Goal: Transaction & Acquisition: Book appointment/travel/reservation

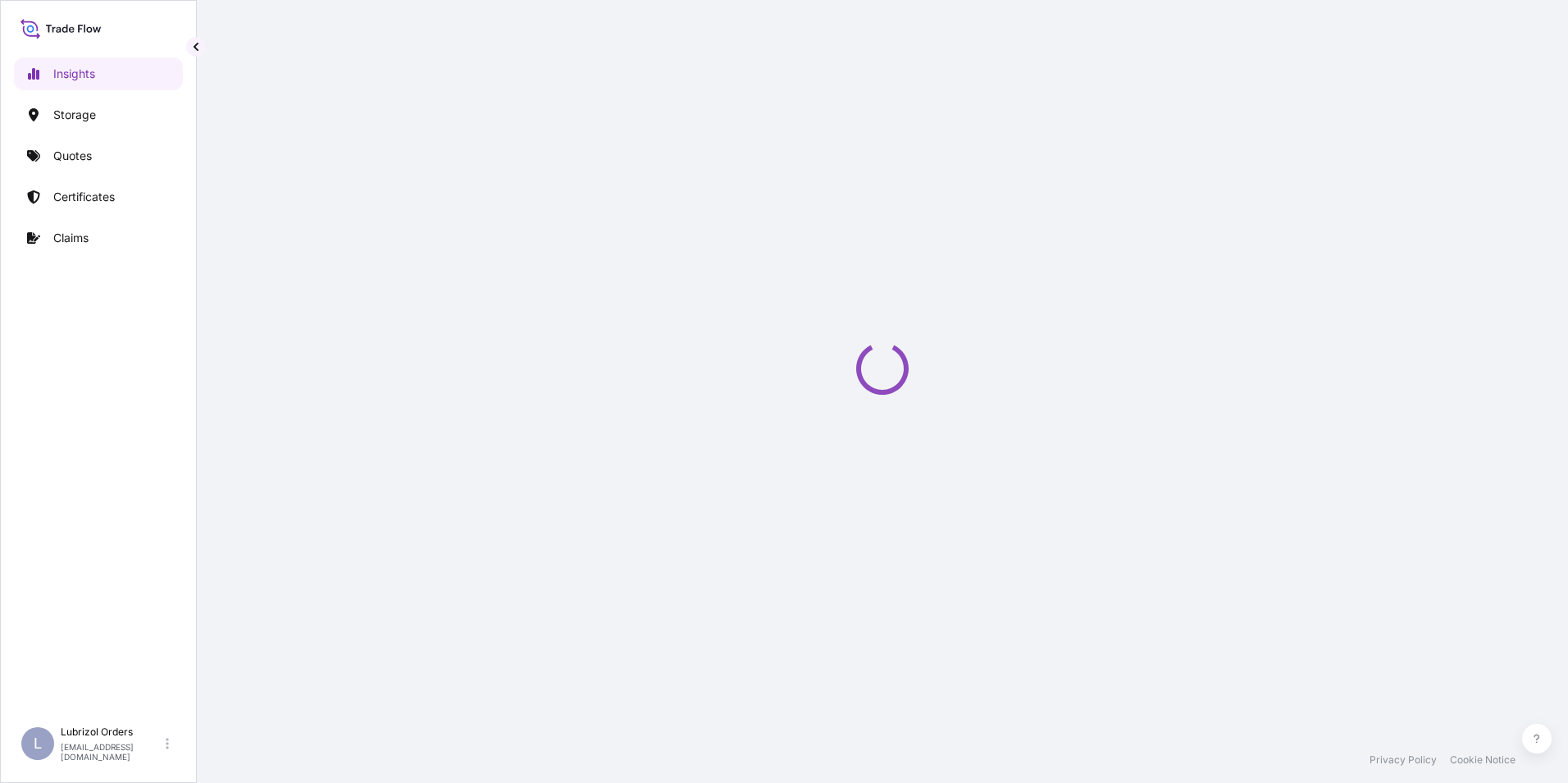
select select "2025"
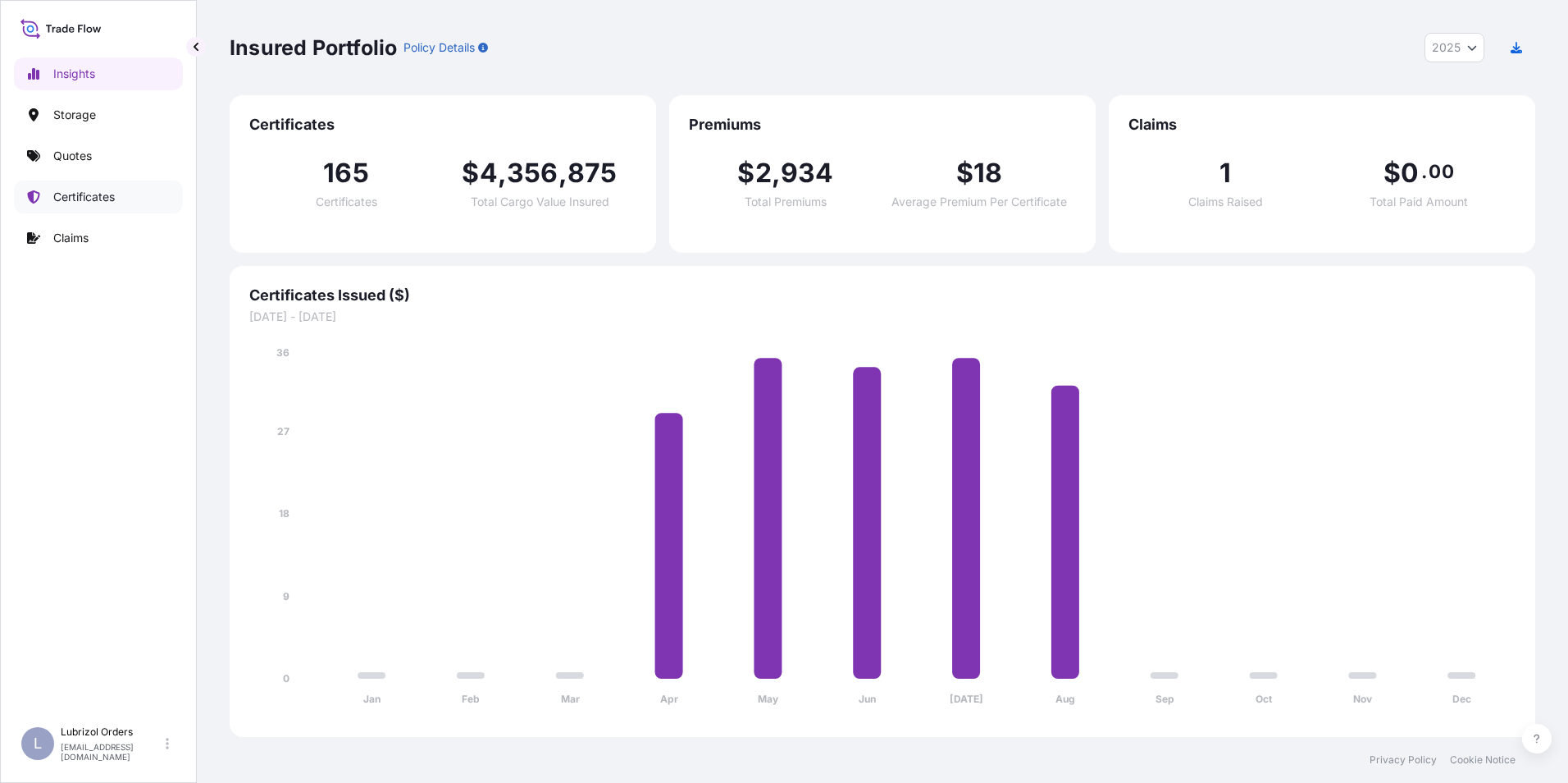
click at [73, 196] on p "Certificates" at bounding box center [84, 196] width 61 height 17
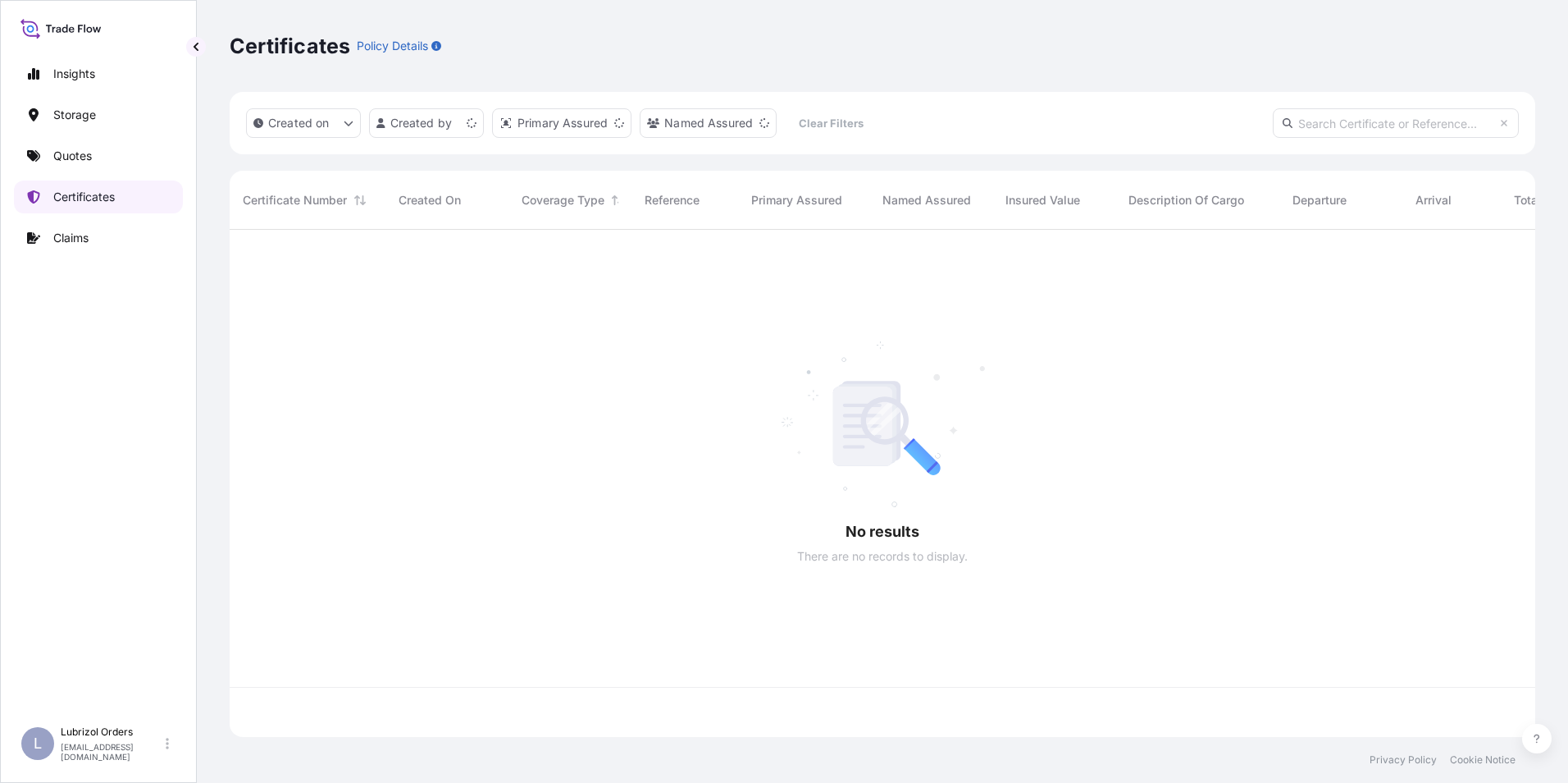
scroll to position [504, 1294]
click at [81, 156] on p "Quotes" at bounding box center [73, 155] width 39 height 17
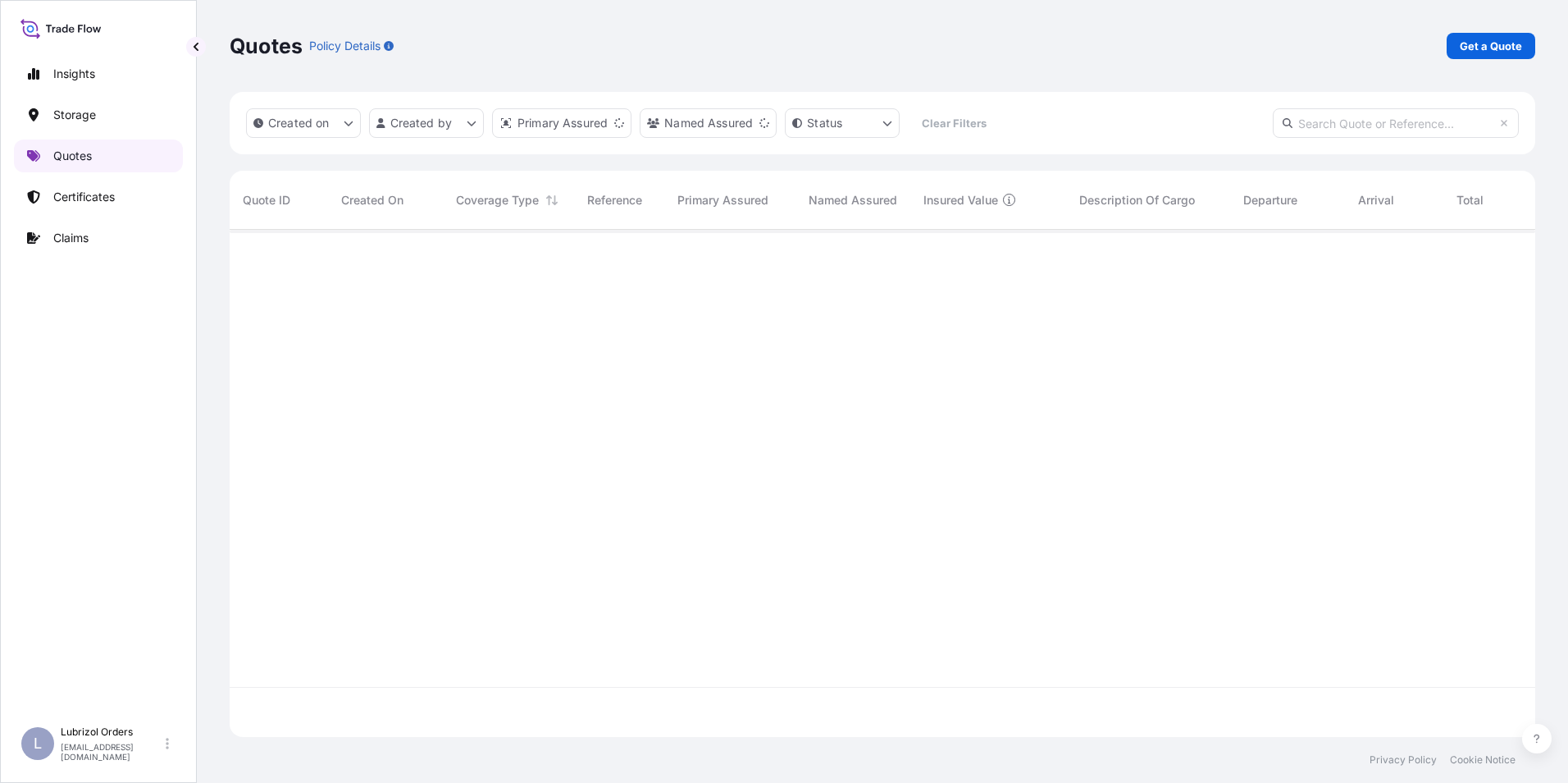
scroll to position [504, 1294]
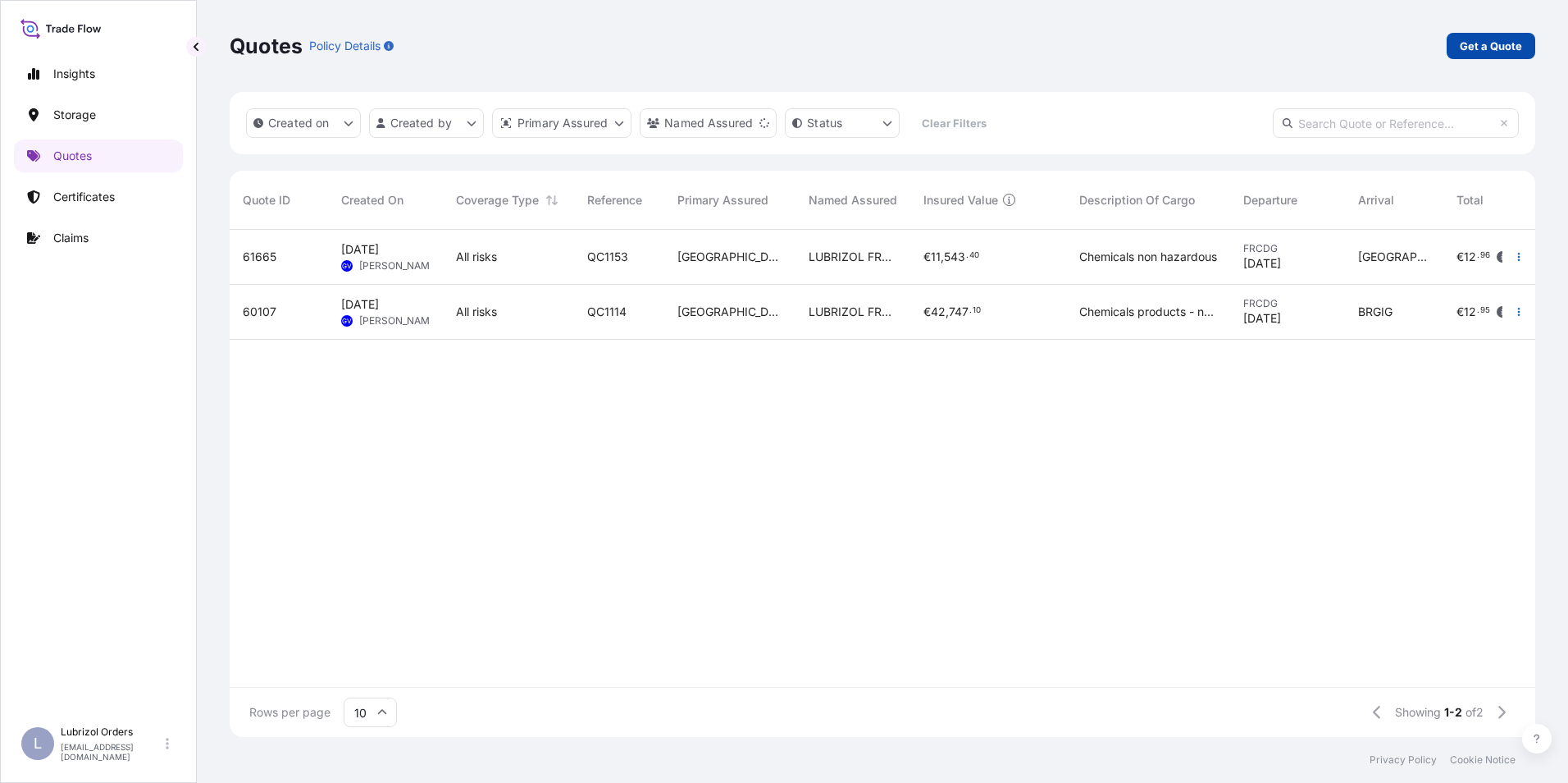
click at [1488, 36] on link "Get a Quote" at bounding box center [1491, 46] width 89 height 26
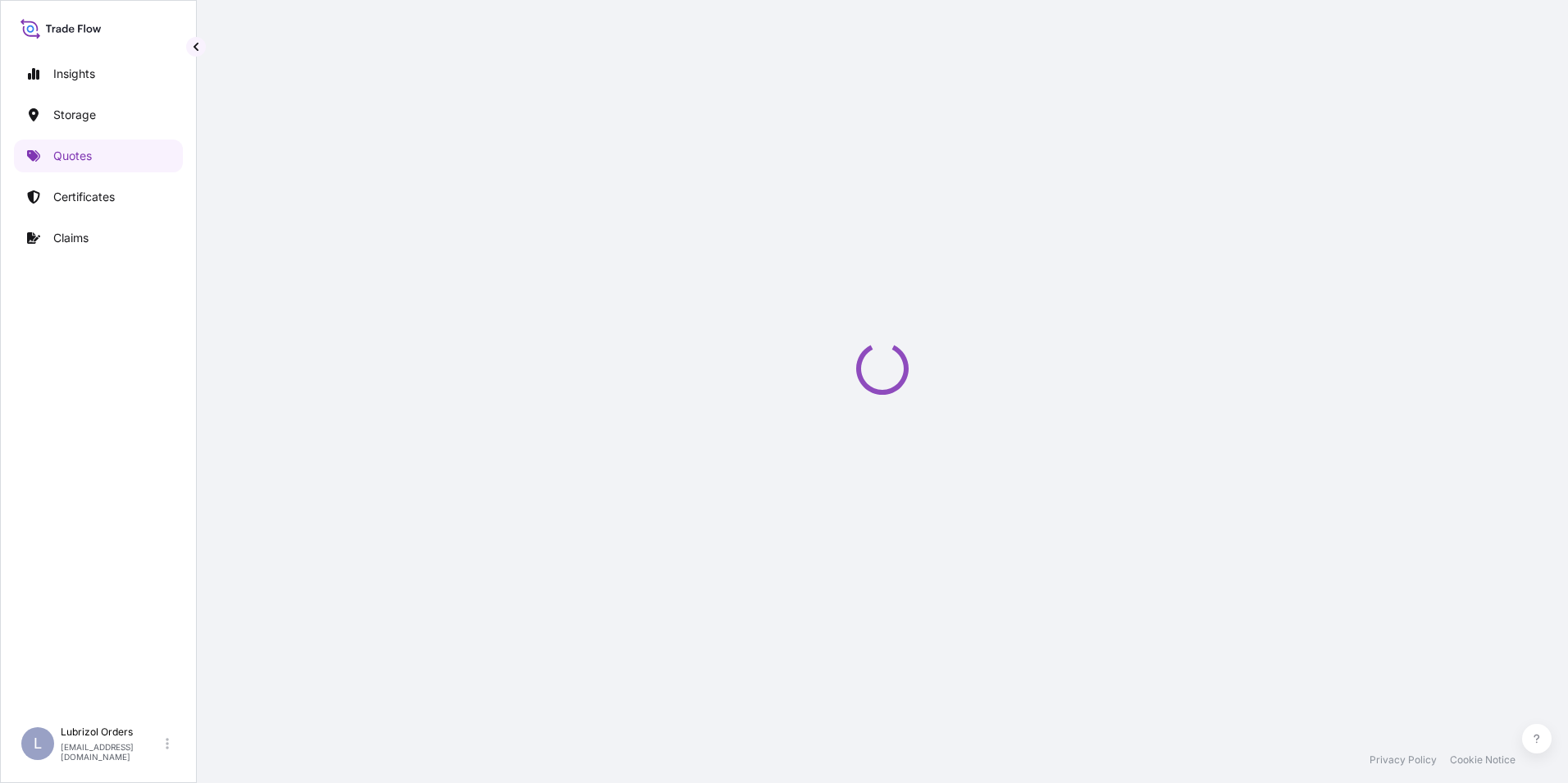
select select "Water"
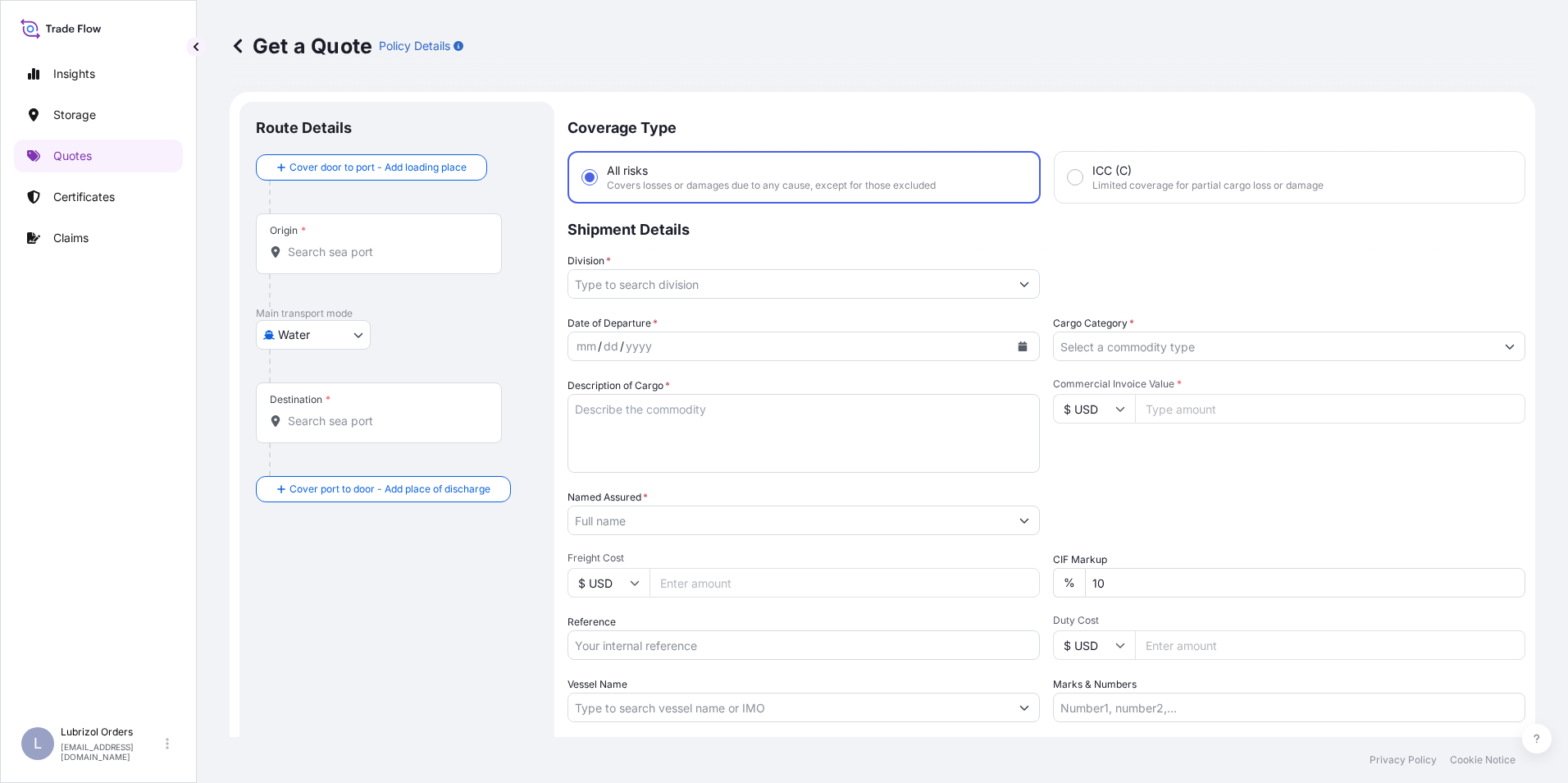
scroll to position [26, 0]
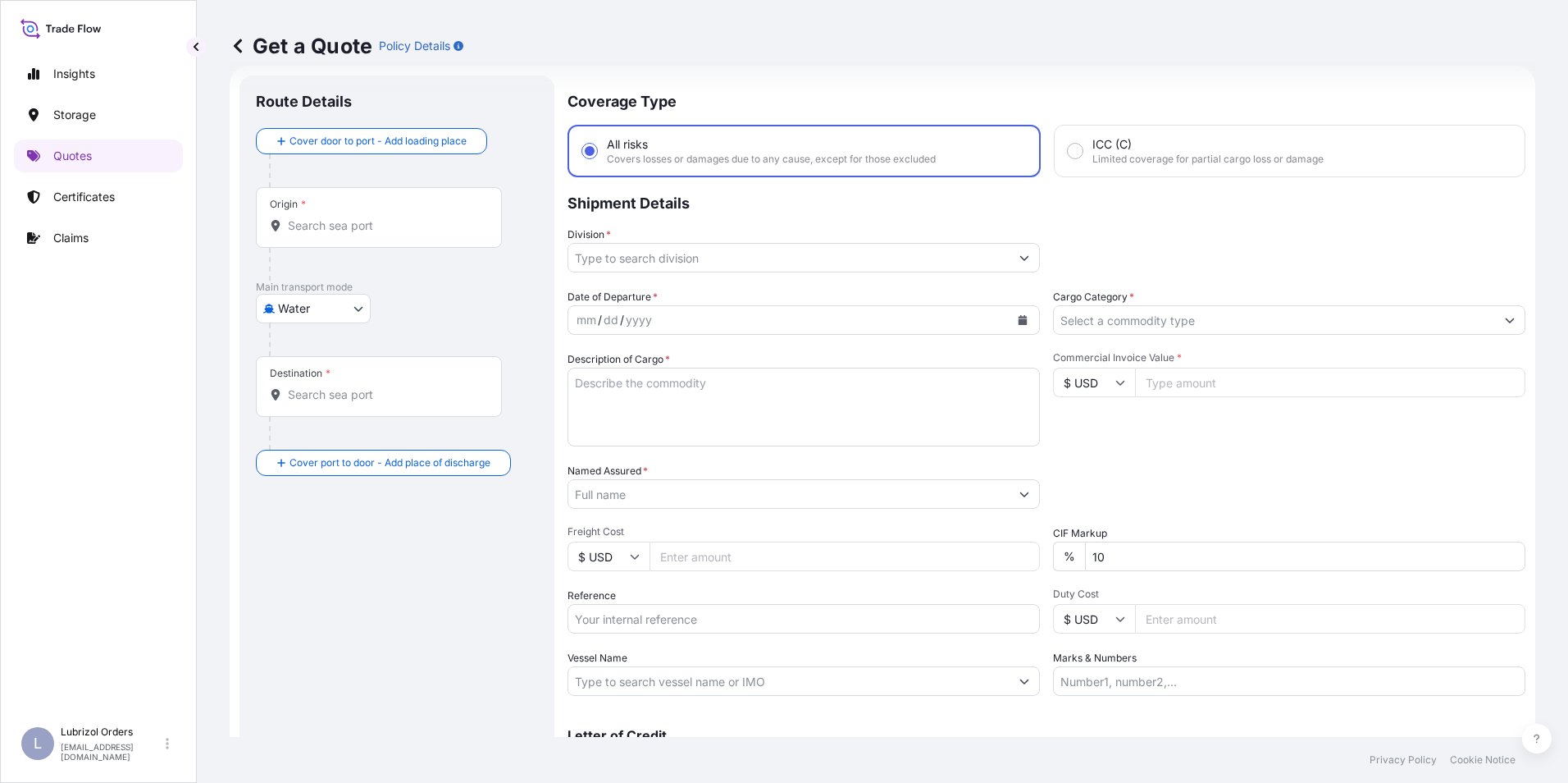
click at [302, 231] on input "Origin *" at bounding box center [385, 225] width 194 height 17
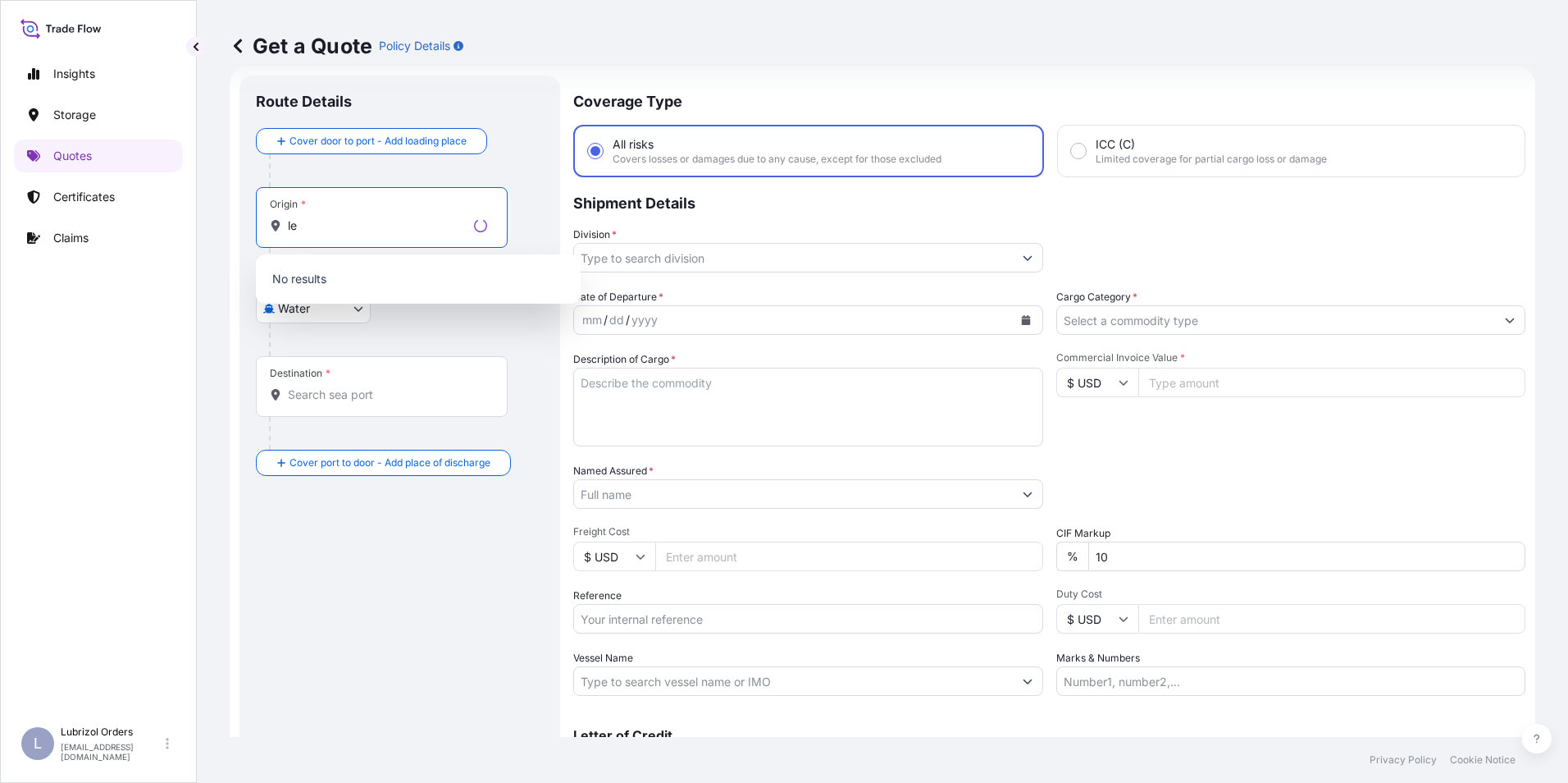
type input "l"
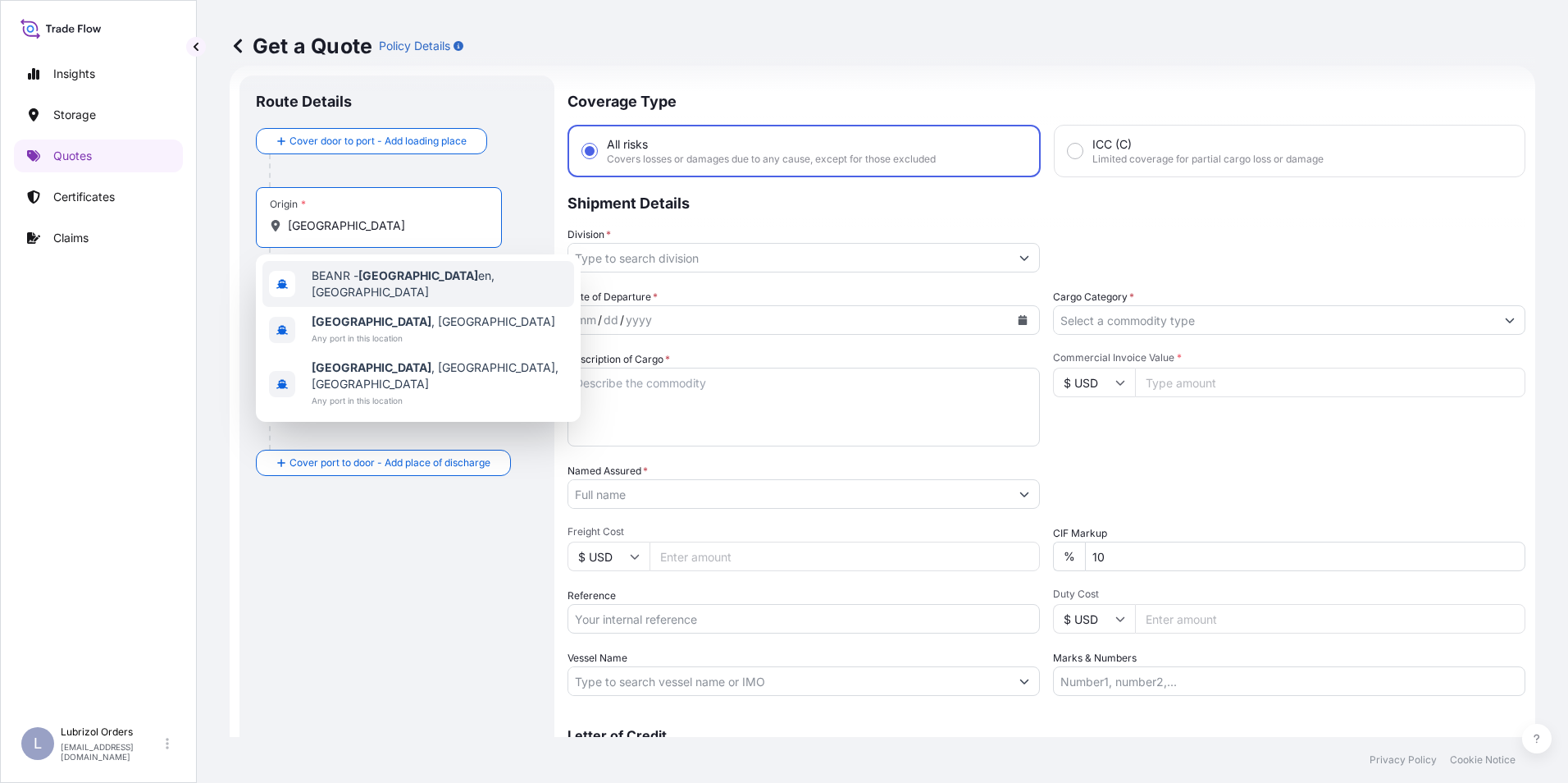
click at [340, 277] on span "BEANR - Antwerp en, Belgium" at bounding box center [440, 283] width 256 height 32
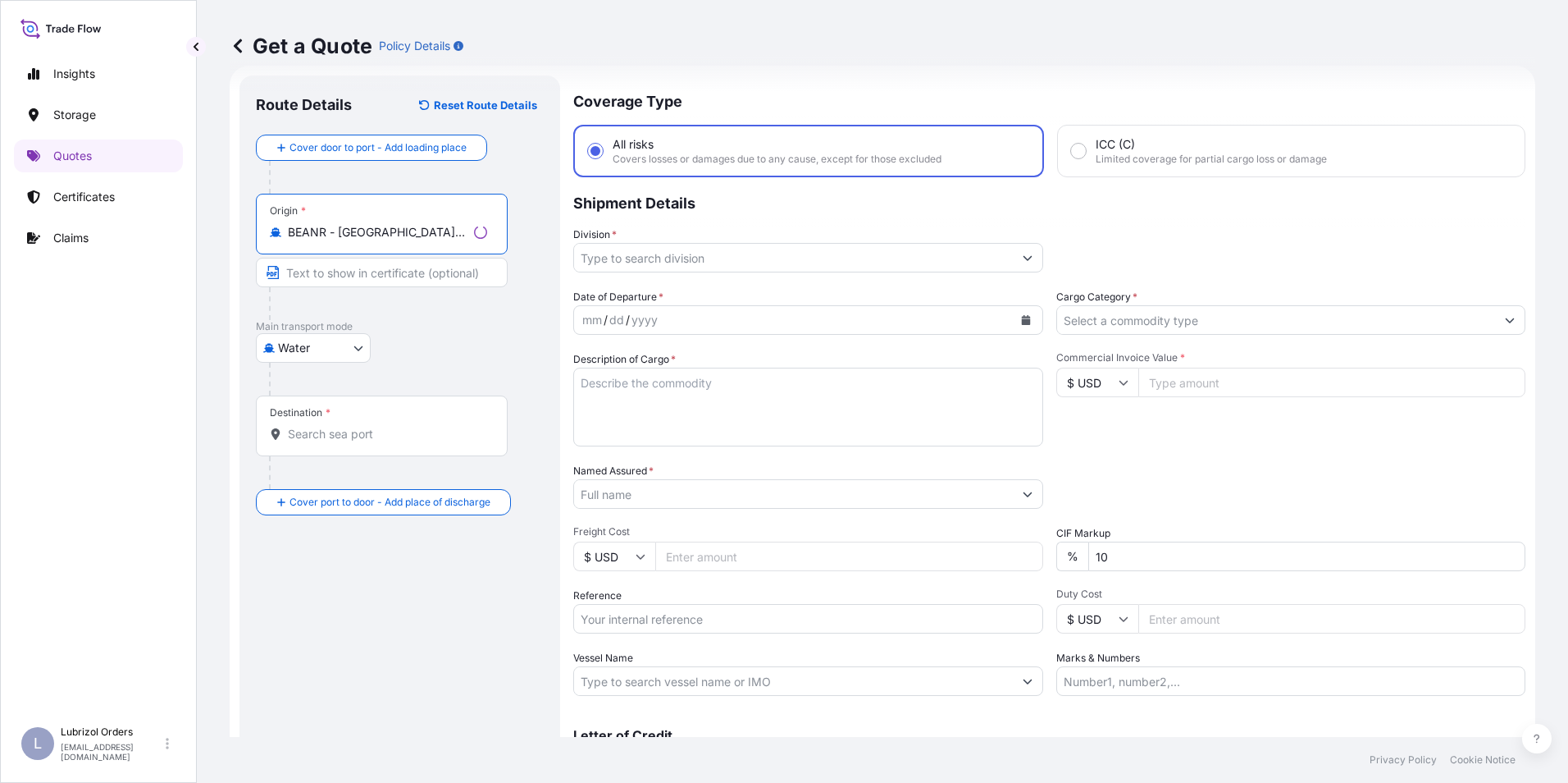
type input "BEANR - Antwerpen, Belgium"
click at [332, 431] on input "Destination *" at bounding box center [387, 434] width 199 height 17
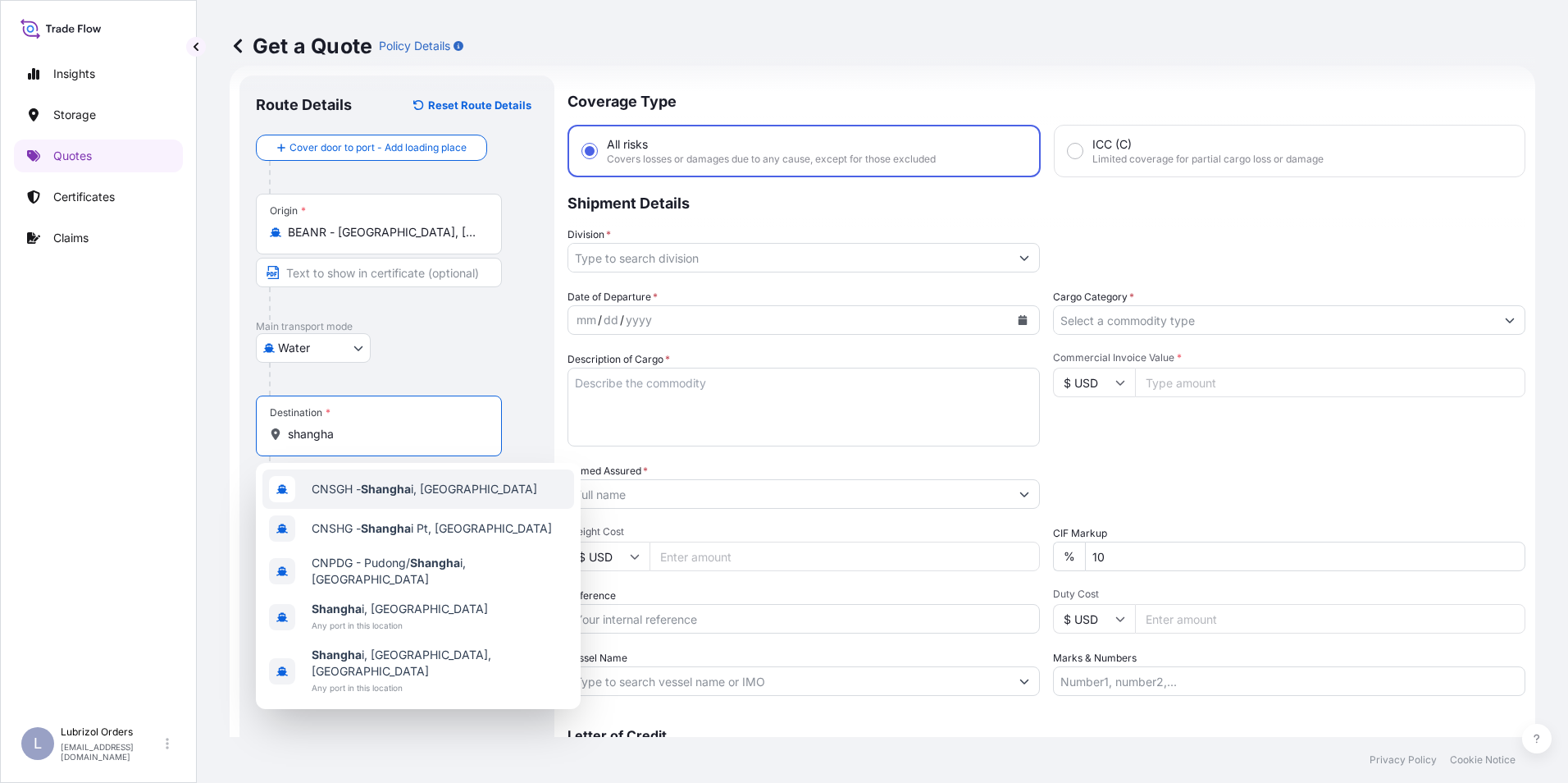
click at [329, 487] on span "CNSGH - Shangha i, China" at bounding box center [424, 488] width 225 height 17
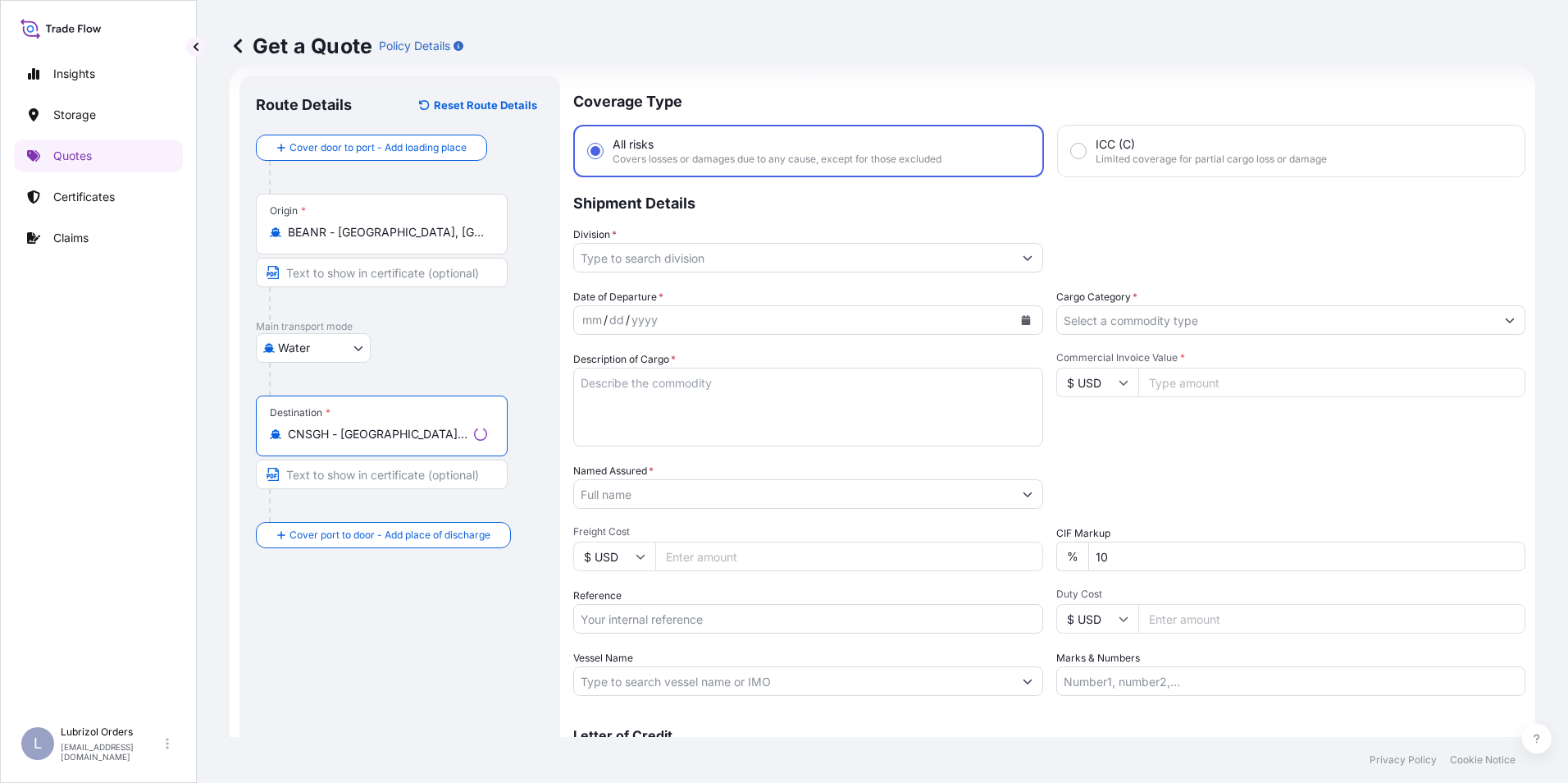
type input "CNSGH - Shanghai, China"
click at [644, 262] on input "Division *" at bounding box center [793, 258] width 439 height 30
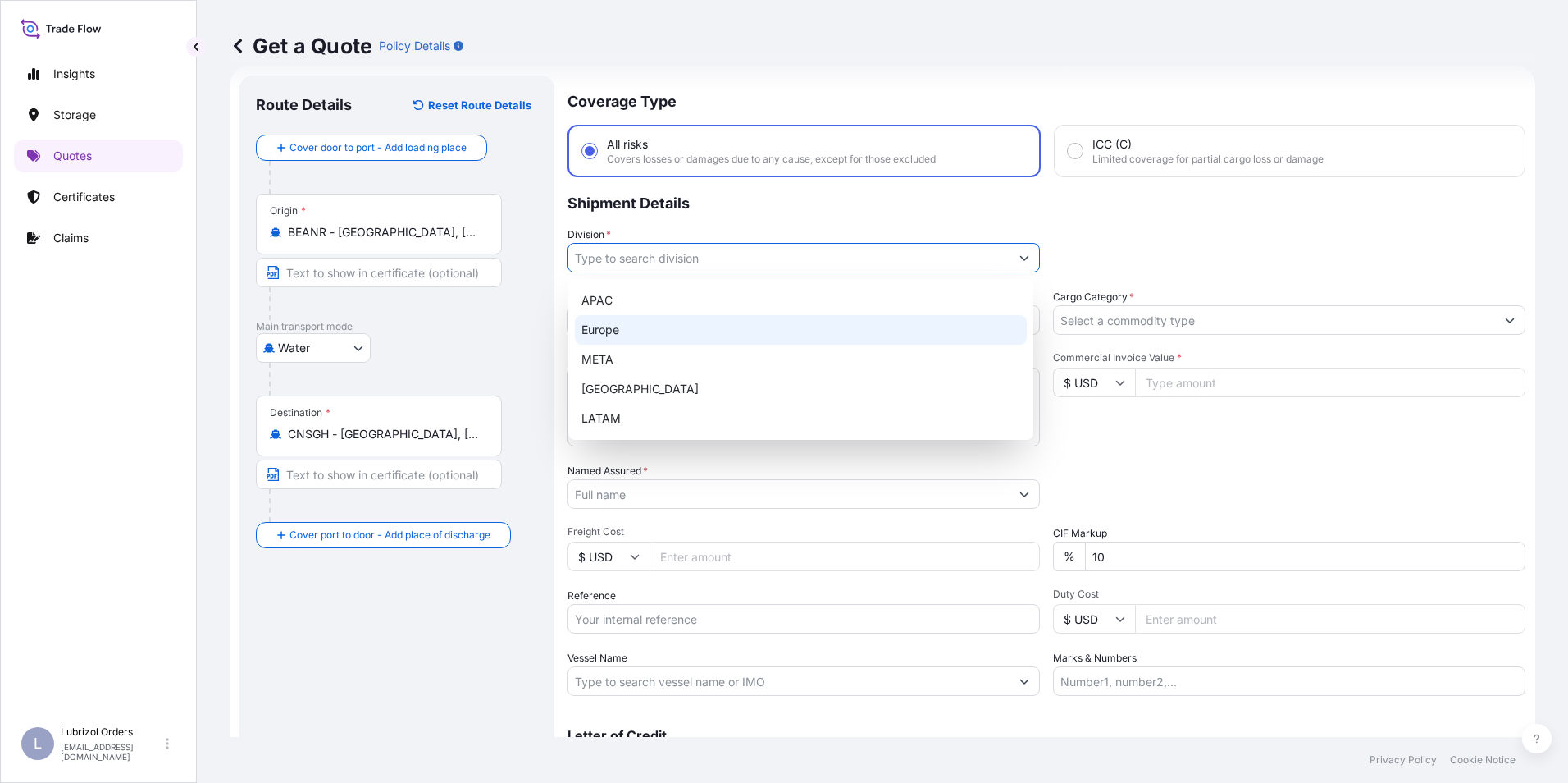
click at [614, 328] on div "Europe" at bounding box center [801, 330] width 452 height 30
type input "Europe"
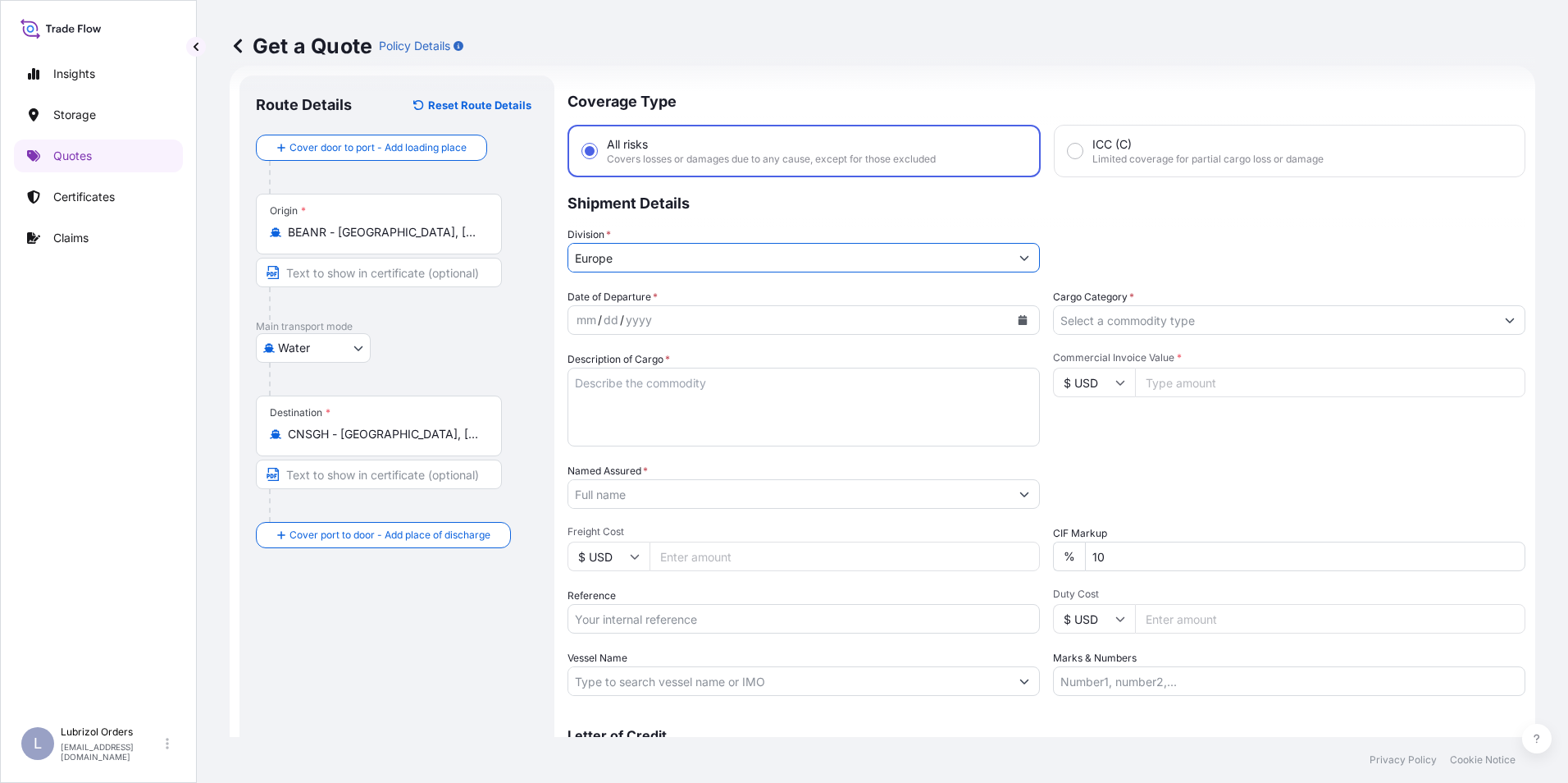
click at [1155, 316] on input "Cargo Category *" at bounding box center [1275, 320] width 442 height 30
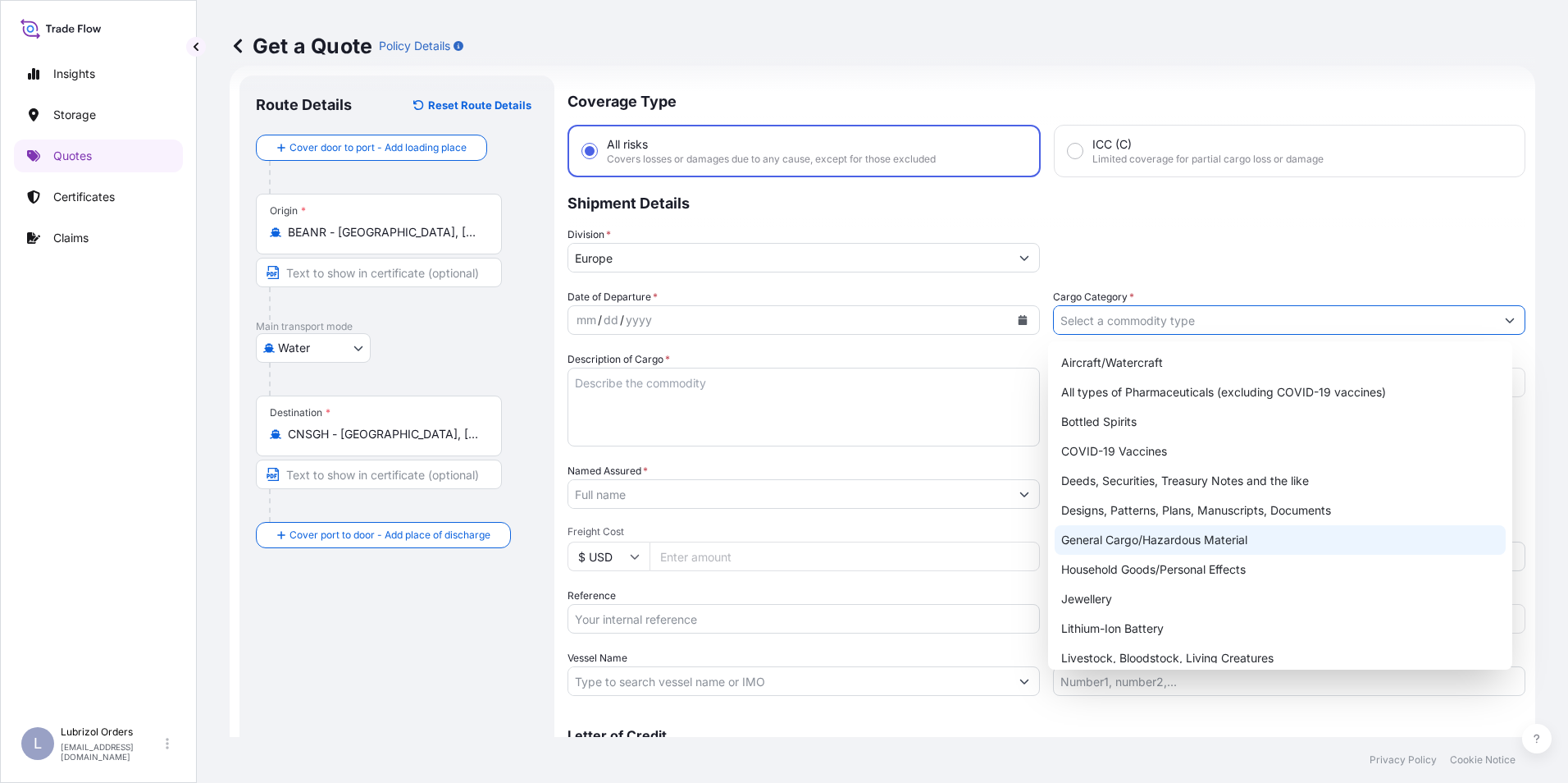
click at [1176, 537] on div "General Cargo/Hazardous Material" at bounding box center [1281, 540] width 452 height 30
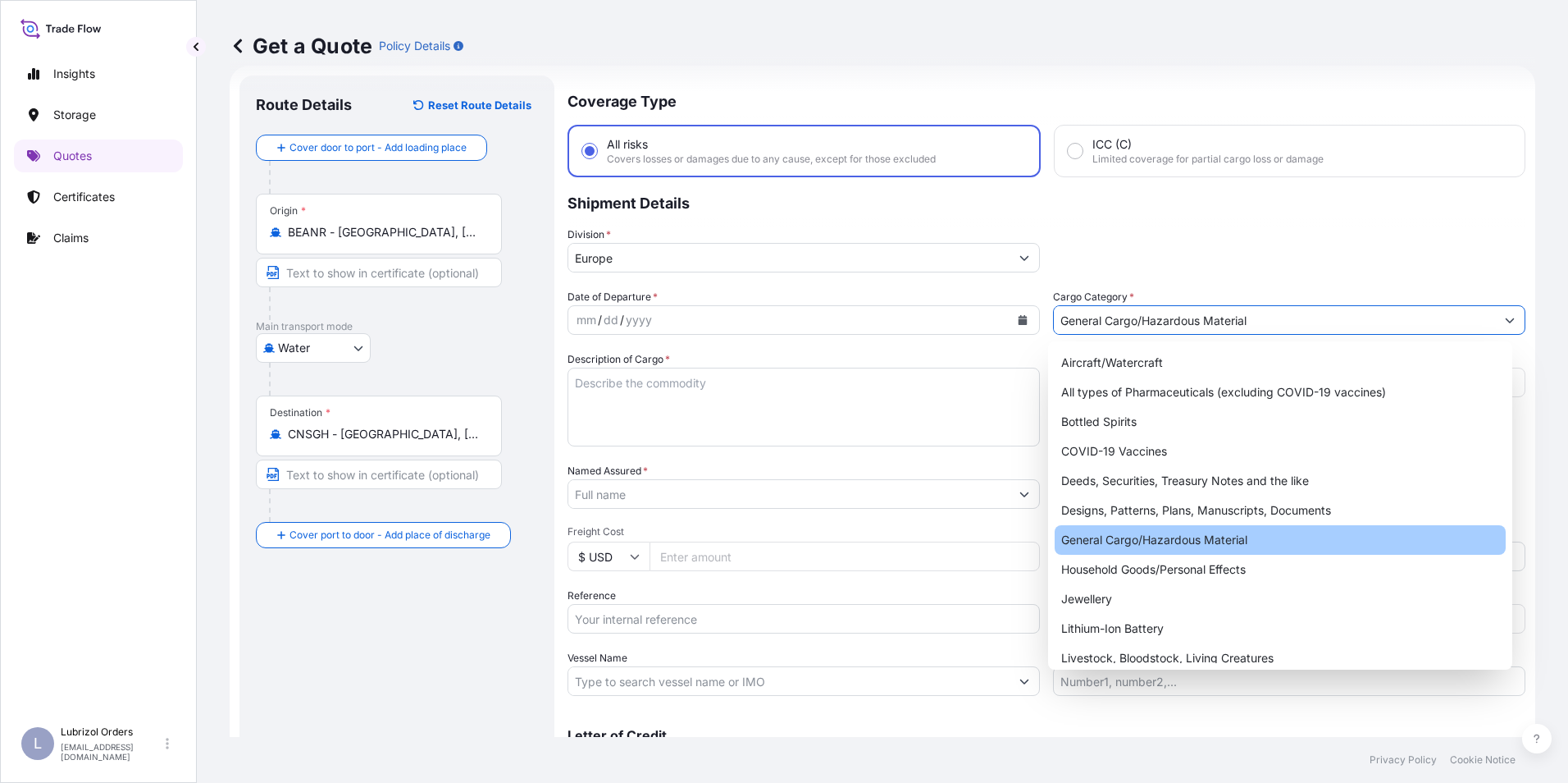
type input "General Cargo/Hazardous Material"
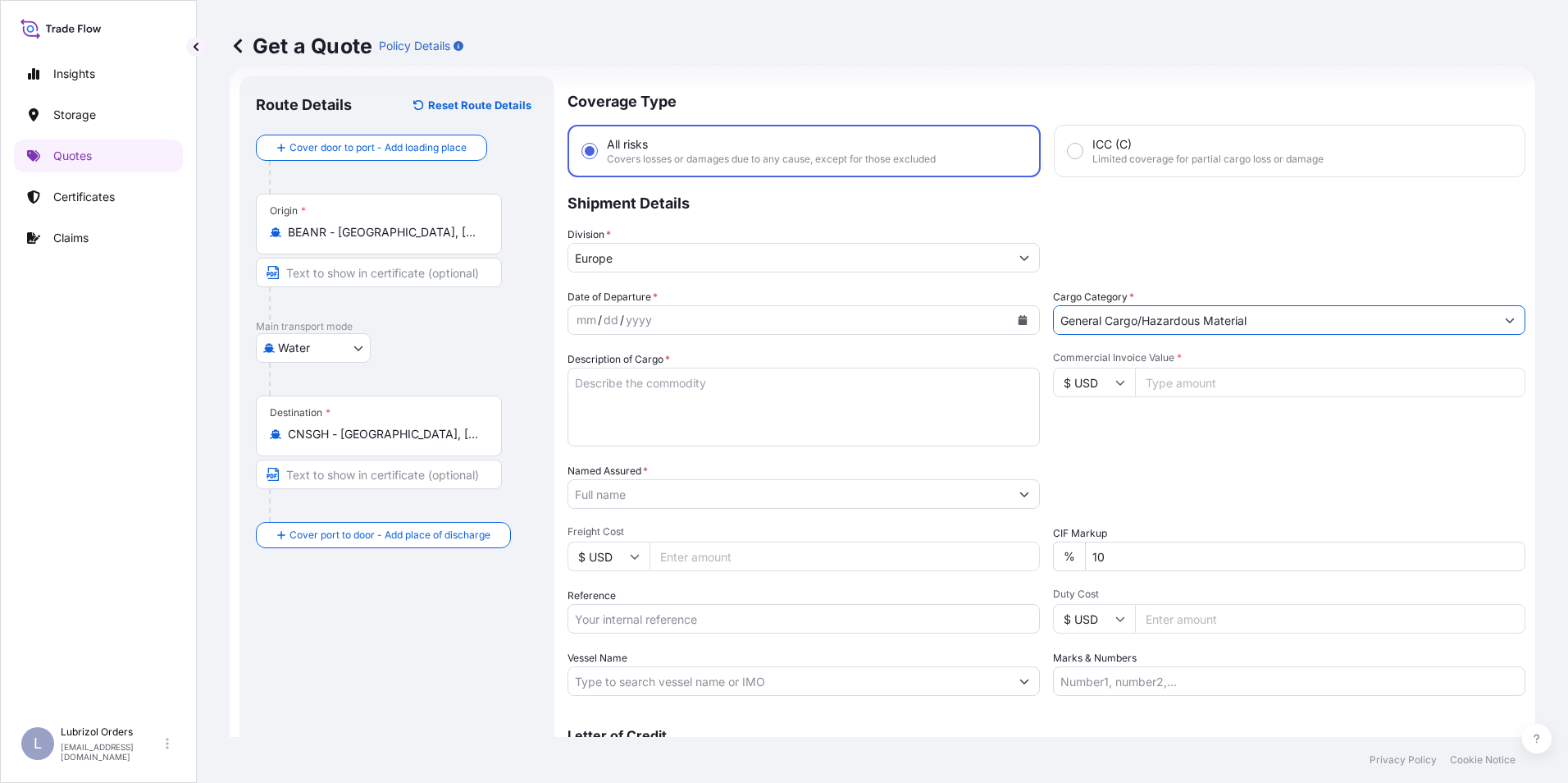
click at [622, 621] on input "Reference" at bounding box center [804, 619] width 472 height 30
paste input "1155538207"
type input "1155538207"
click at [1087, 376] on input "$ USD" at bounding box center [1095, 382] width 82 height 30
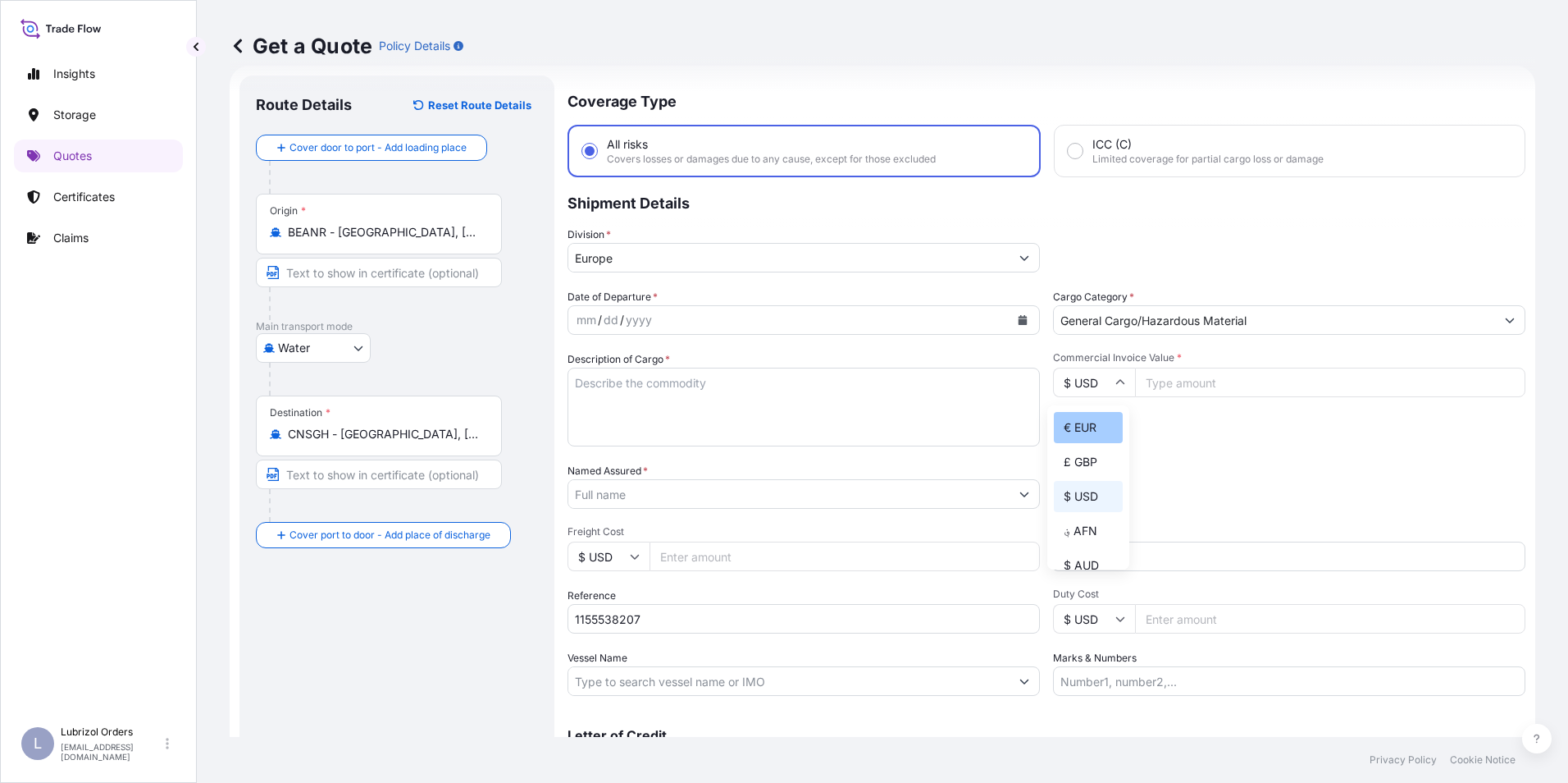
click at [1088, 420] on div "€ EUR" at bounding box center [1089, 428] width 69 height 32
type input "€ EUR"
click at [583, 317] on div "mm" at bounding box center [586, 320] width 23 height 19
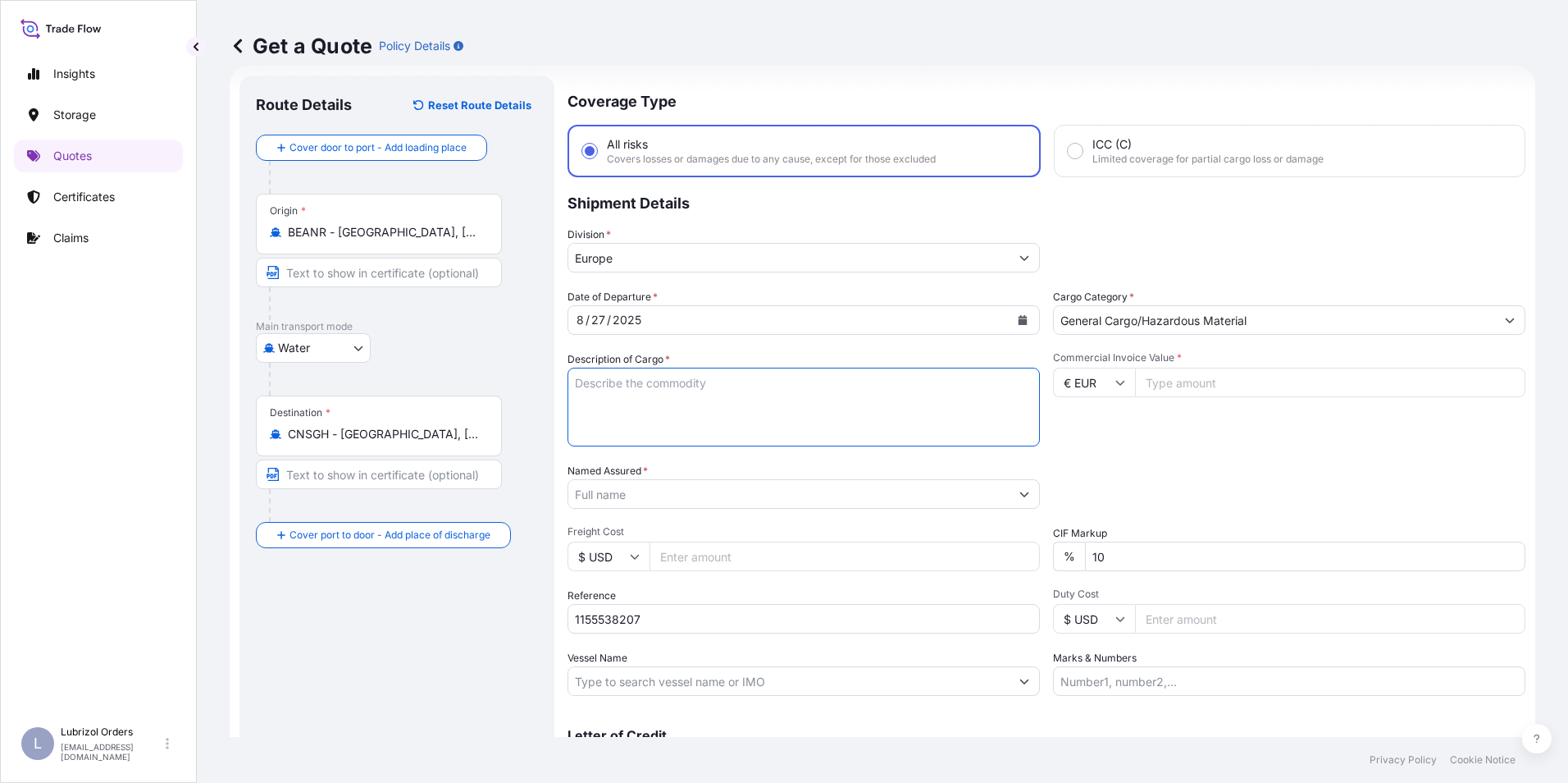
paste textarea "PALLET OF 4 DRUMS OF SOLSPERSE(TM) J918, STD BLACK AND YELLOW"
click at [619, 396] on textarea "PALLET OF 4 DRUMS OF SOLSPERSE(TM) J918, STD BLACK AND YELLOW" at bounding box center [804, 407] width 472 height 79
click at [574, 378] on textarea "PALLET OF 4 DRUMS OF SOLSPERSE(TM) J918, STD BLACK AND YELLOW" at bounding box center [804, 407] width 472 height 79
type textarea "1 PALLET OF 4 DRUMS OF SOLSPERSE(TM) J918, STD BLACK AND YELLOW"
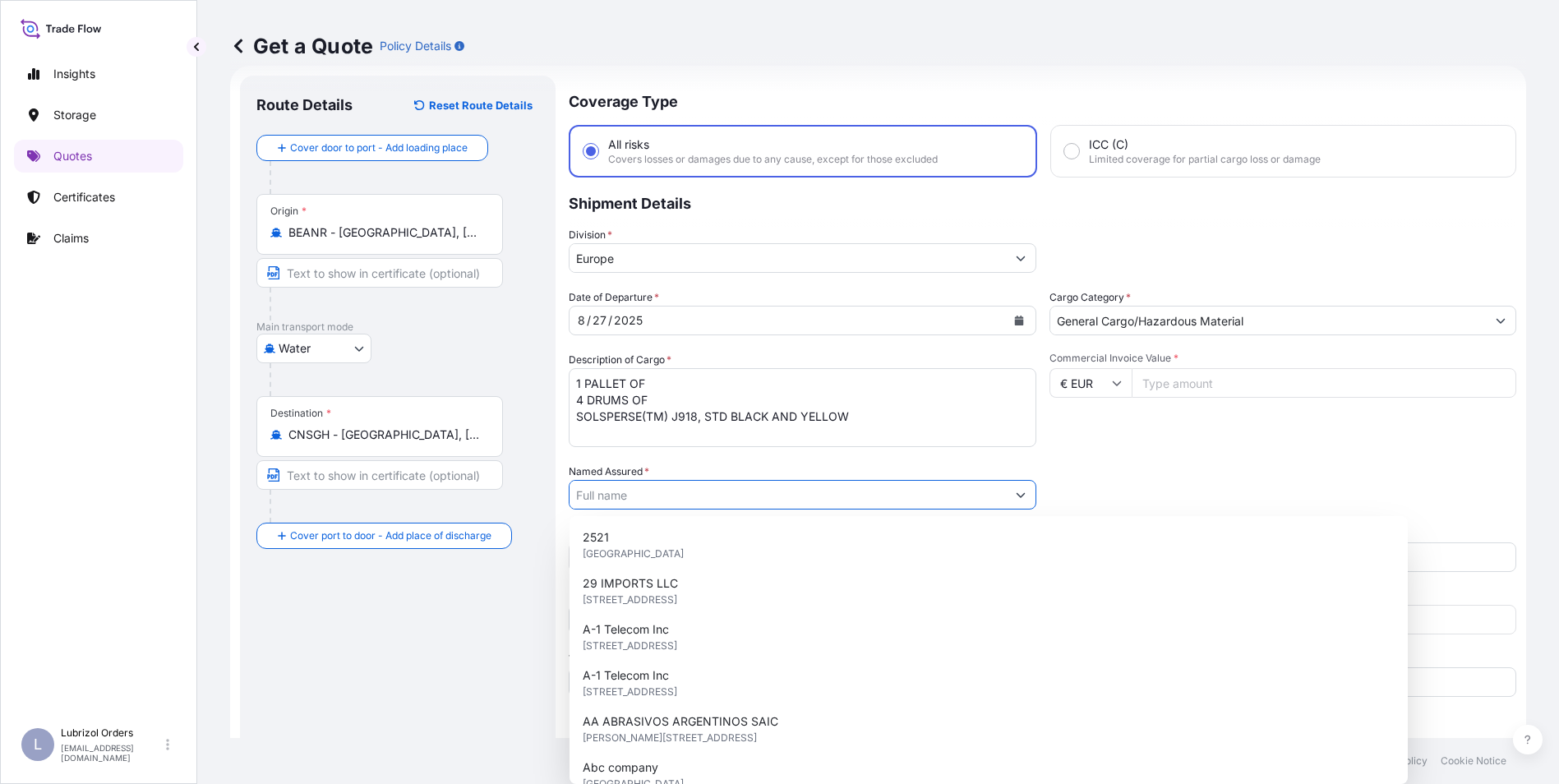
click at [646, 496] on input "Named Assured *" at bounding box center [788, 495] width 437 height 30
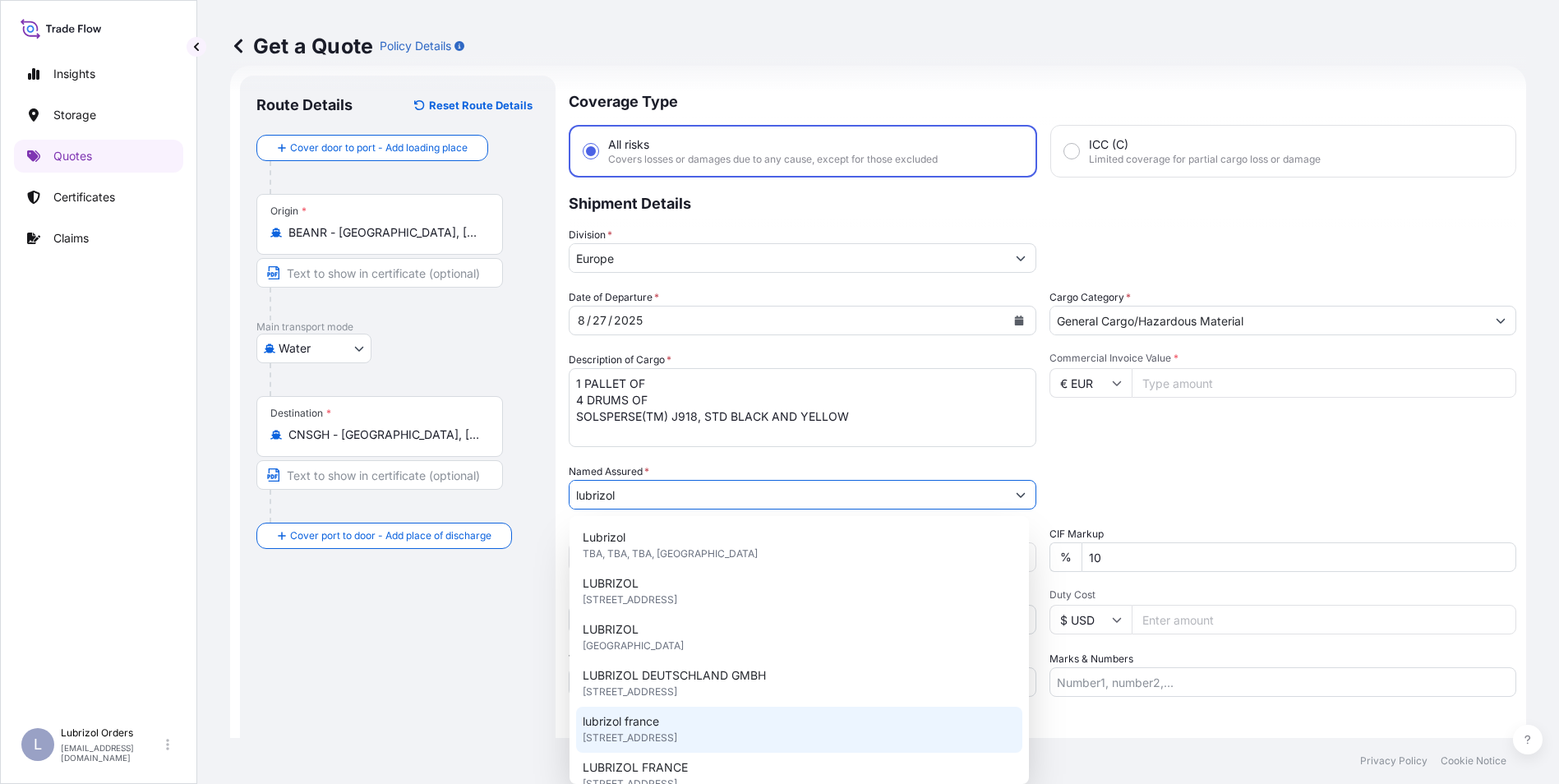
click at [660, 719] on span "lubrizol france" at bounding box center [621, 721] width 76 height 17
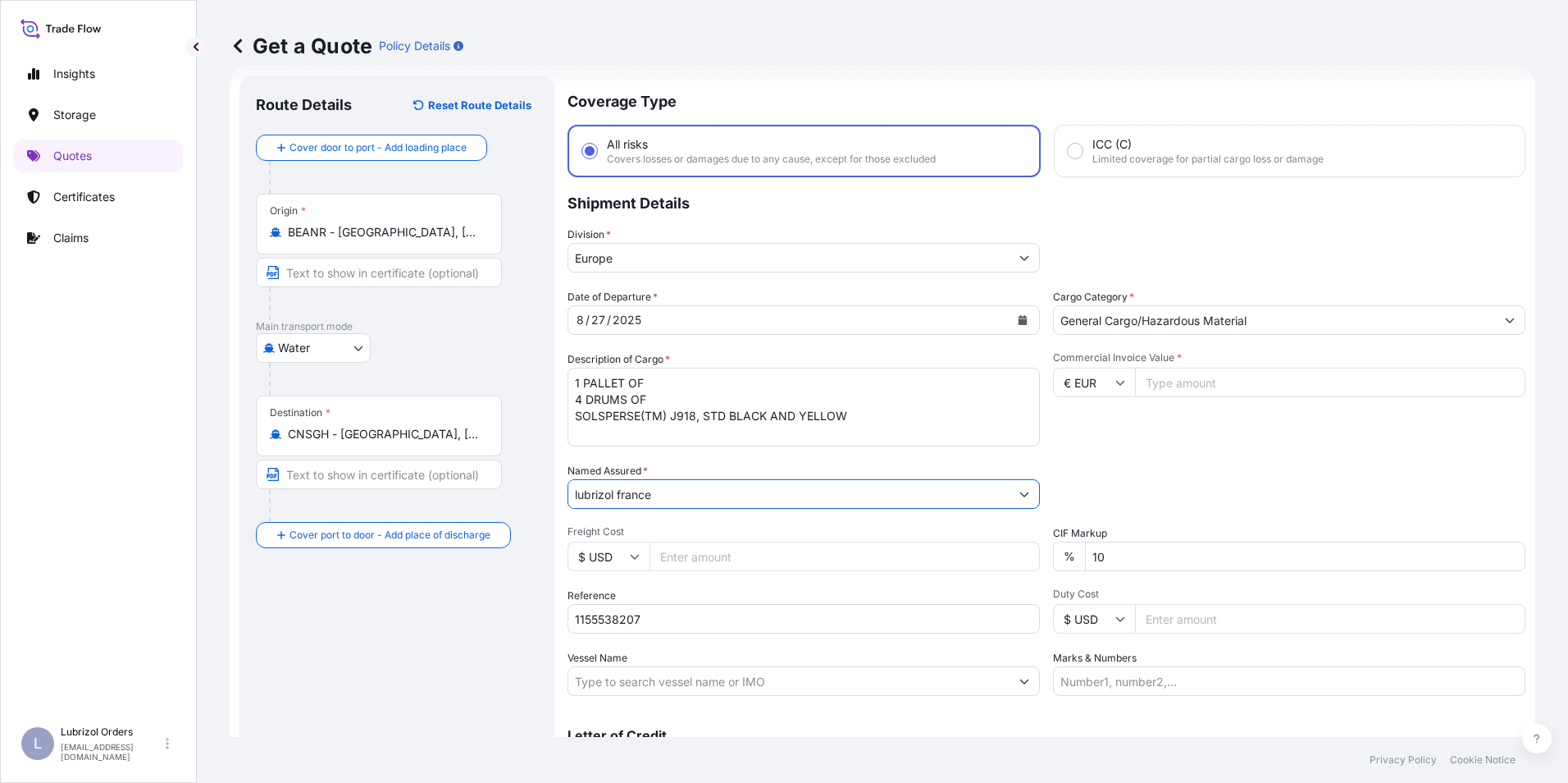
type input "lubrizol france"
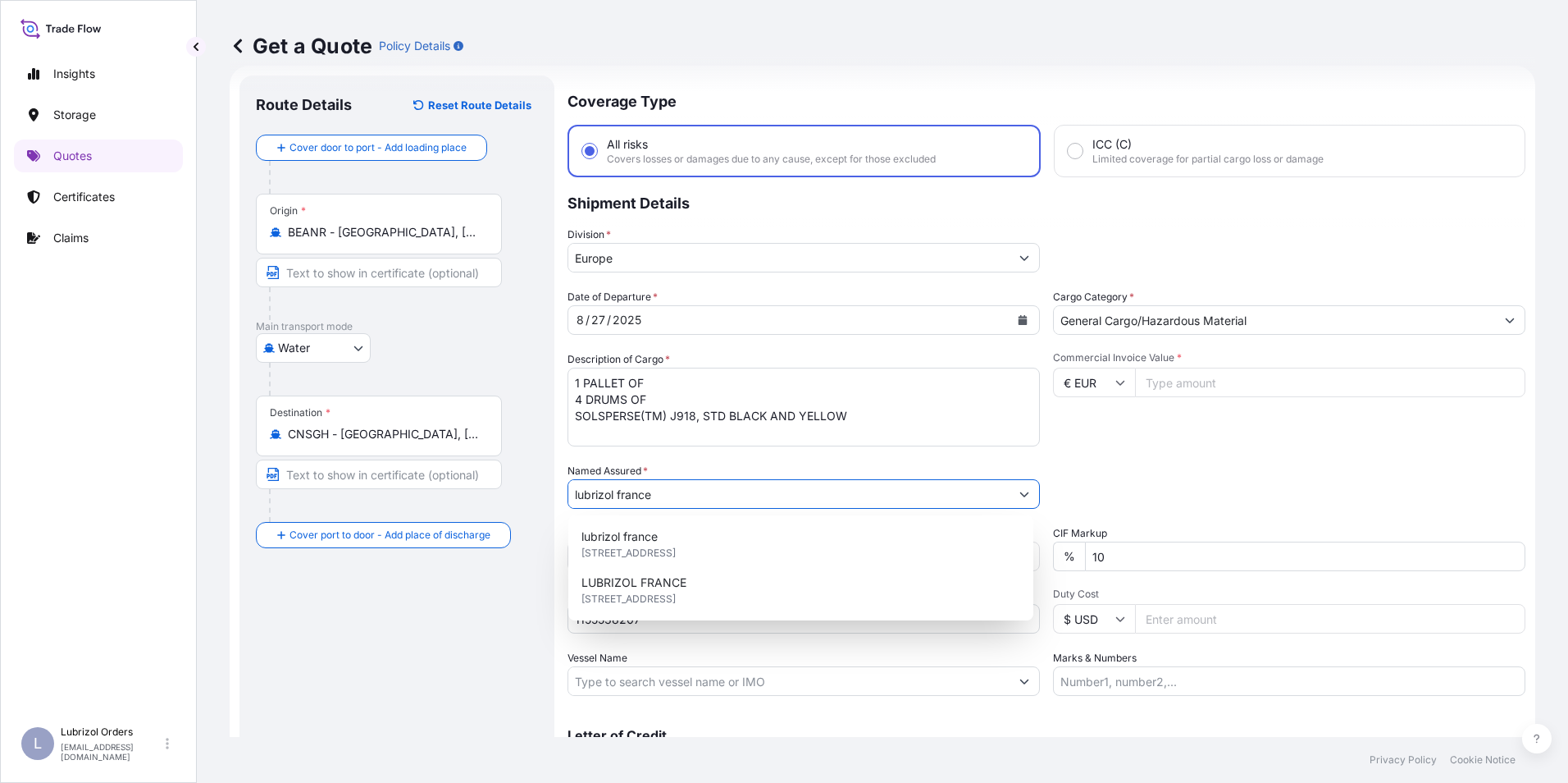
click at [1184, 466] on div "Packing Category Type to search a container mode Please select a primary mode o…" at bounding box center [1289, 486] width 472 height 46
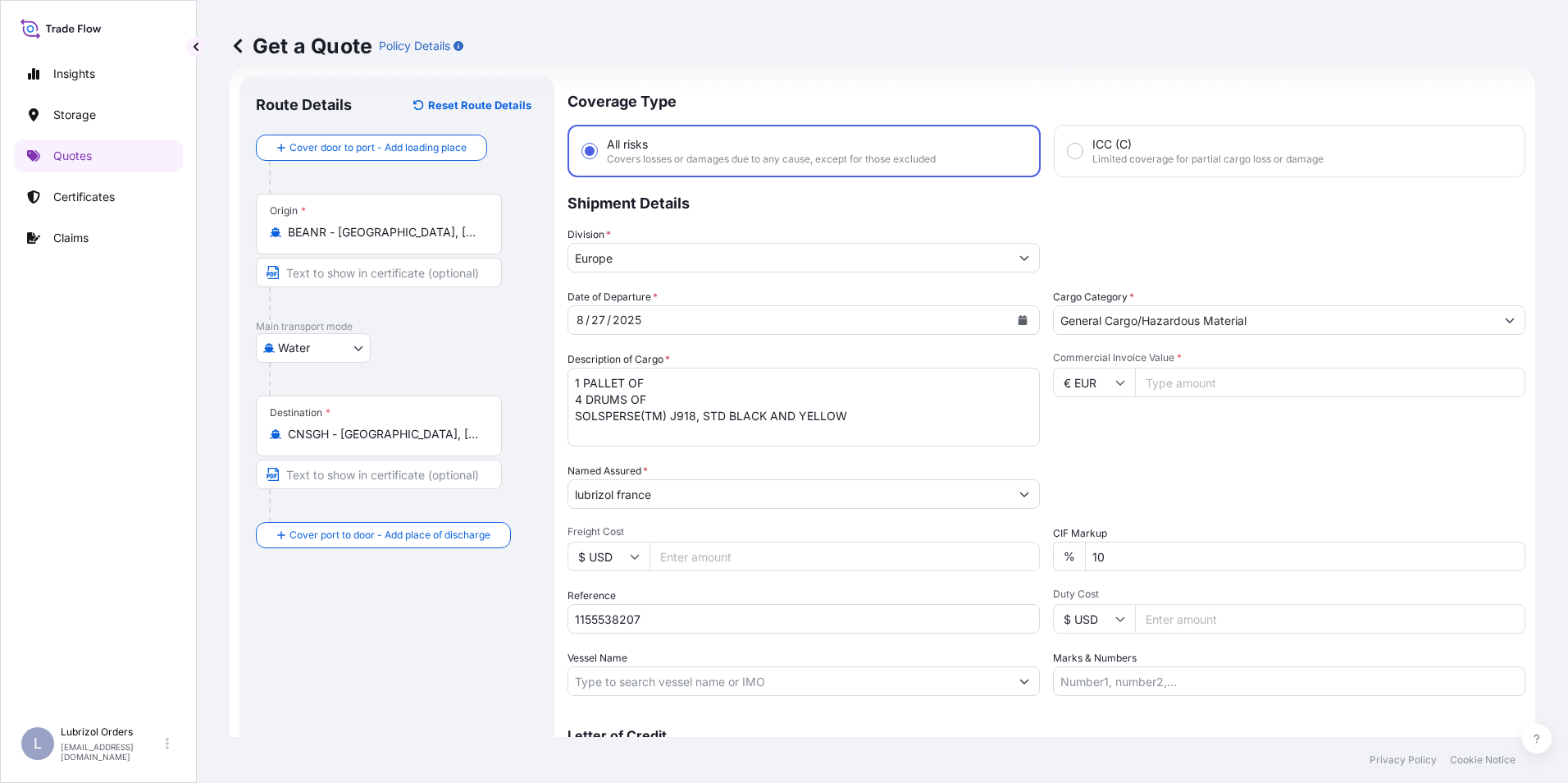
click at [1174, 379] on input "Commercial Invoice Value *" at bounding box center [1330, 382] width 390 height 30
type input "5602.45"
click at [1130, 420] on div "Commercial Invoice Value * € EUR 5602.45" at bounding box center [1289, 399] width 472 height 96
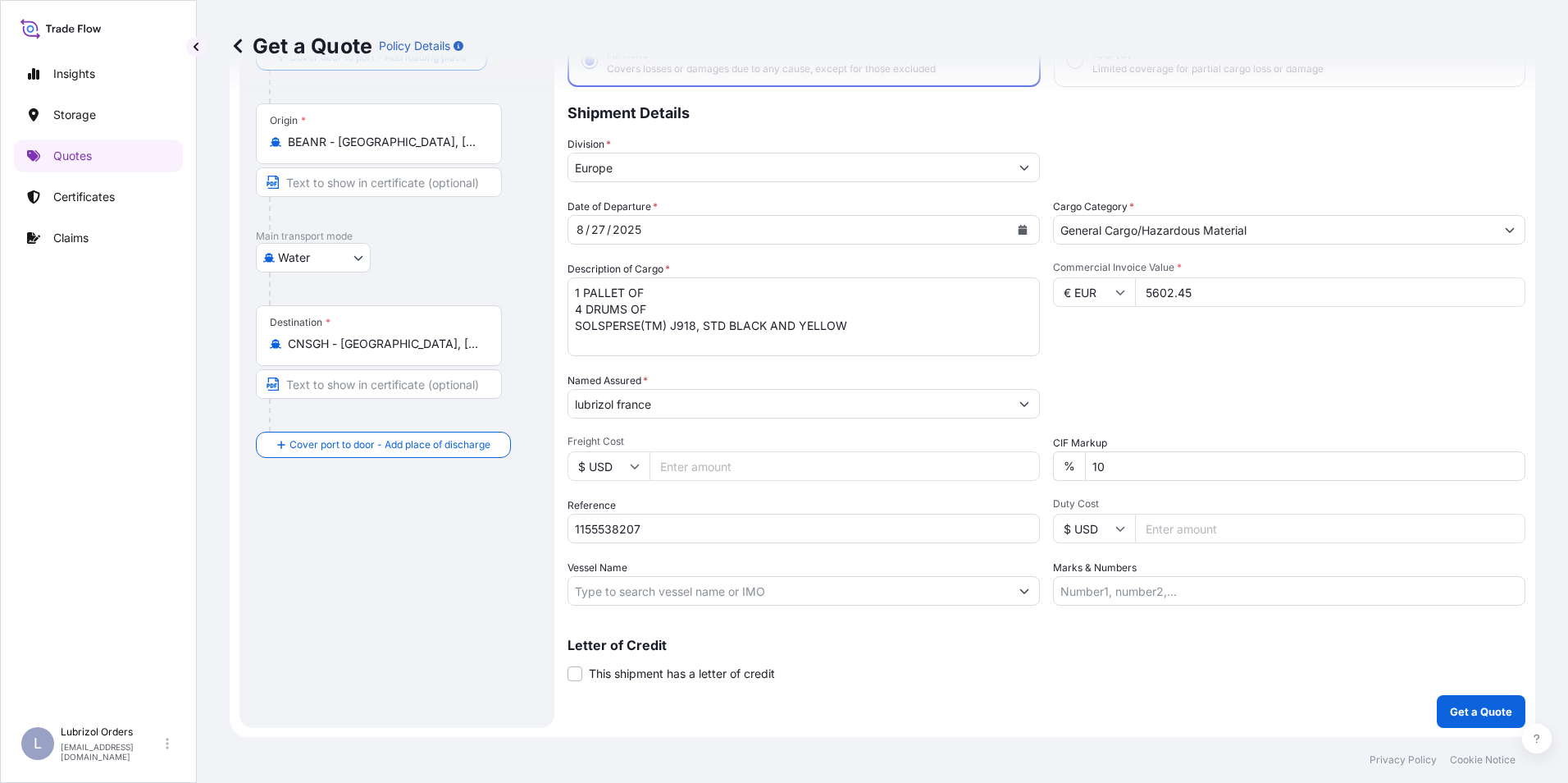
scroll to position [117, 0]
click at [1465, 712] on p "Get a Quote" at bounding box center [1481, 710] width 62 height 17
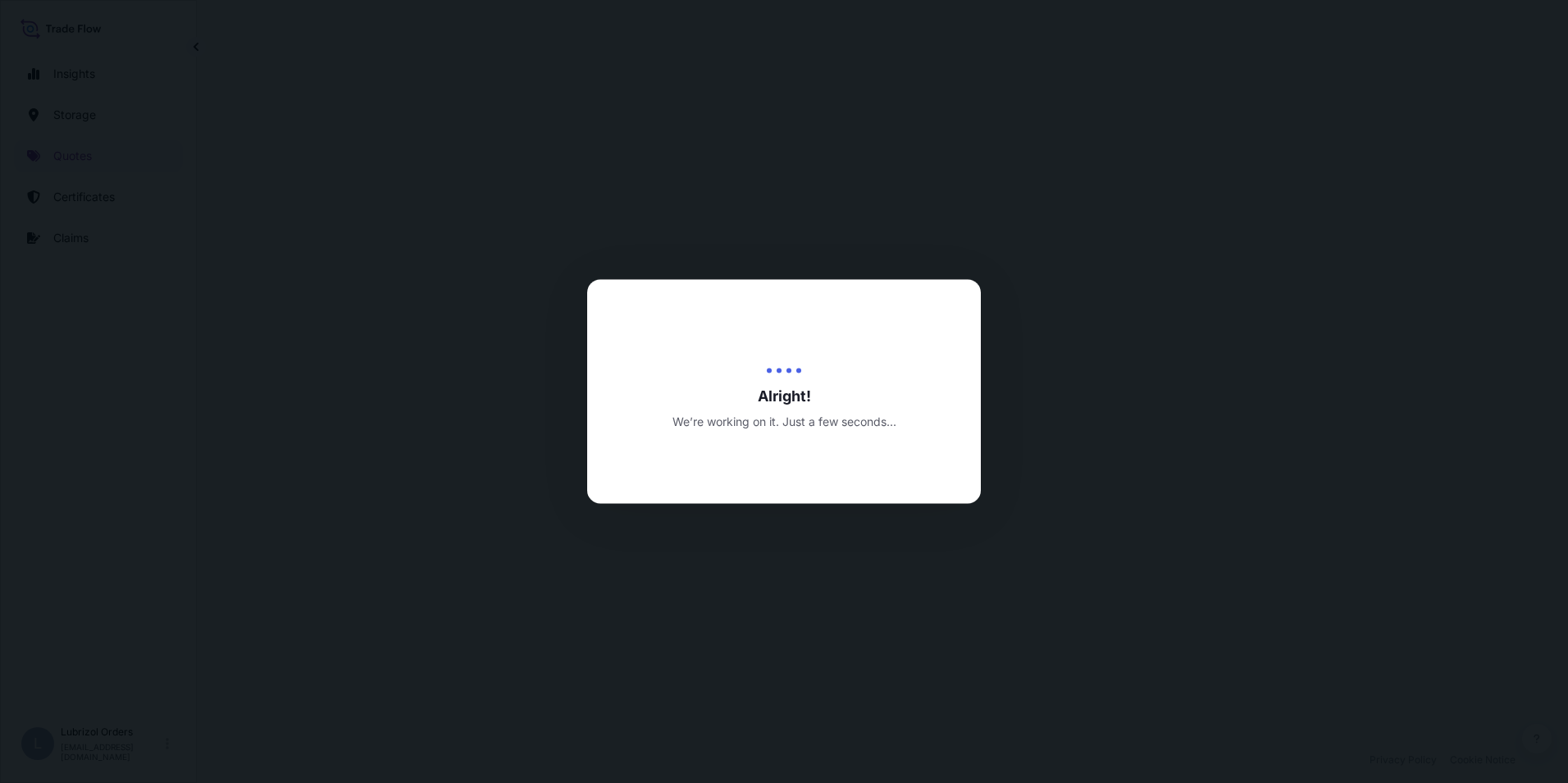
select select "Water"
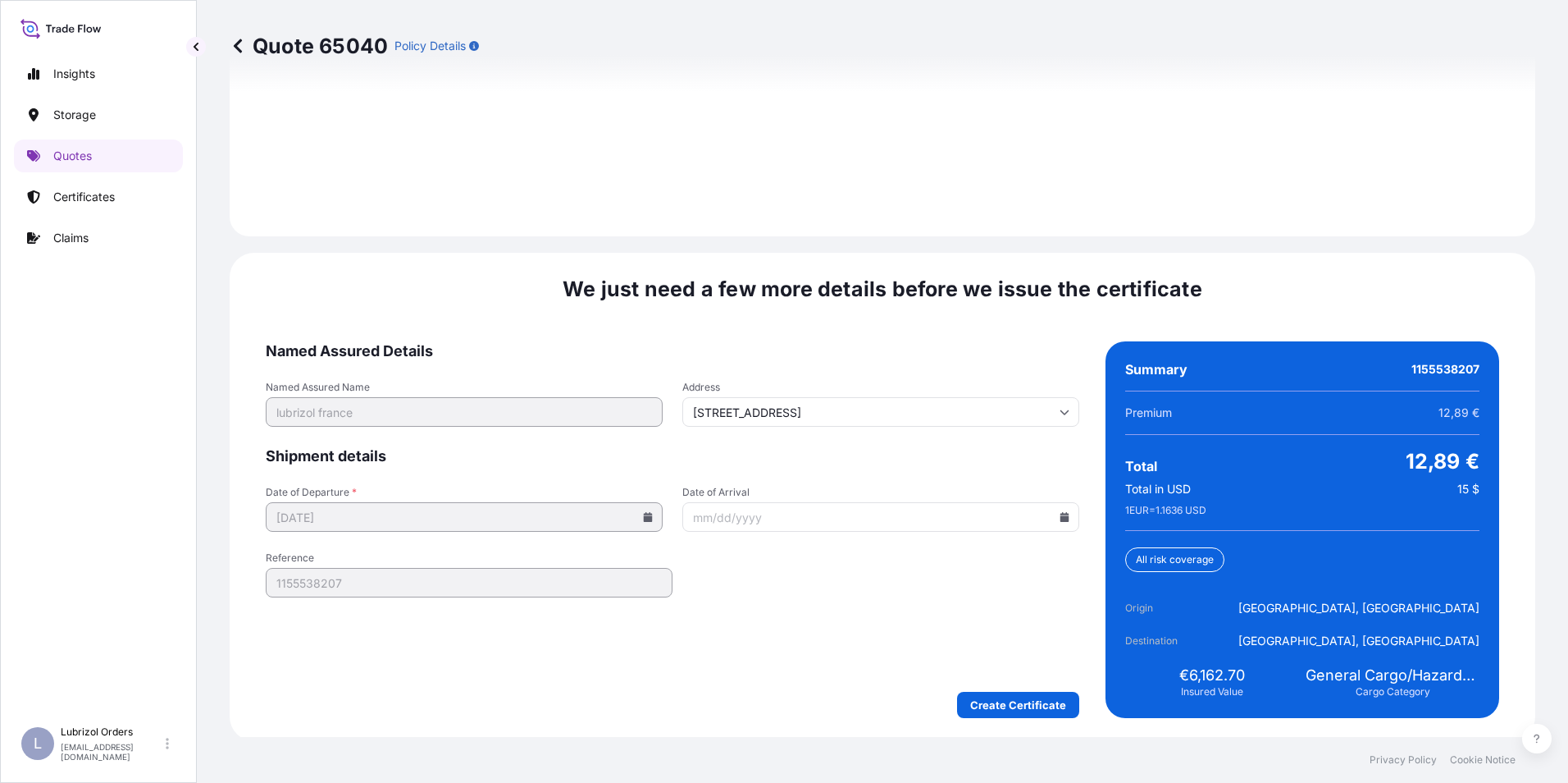
scroll to position [2347, 0]
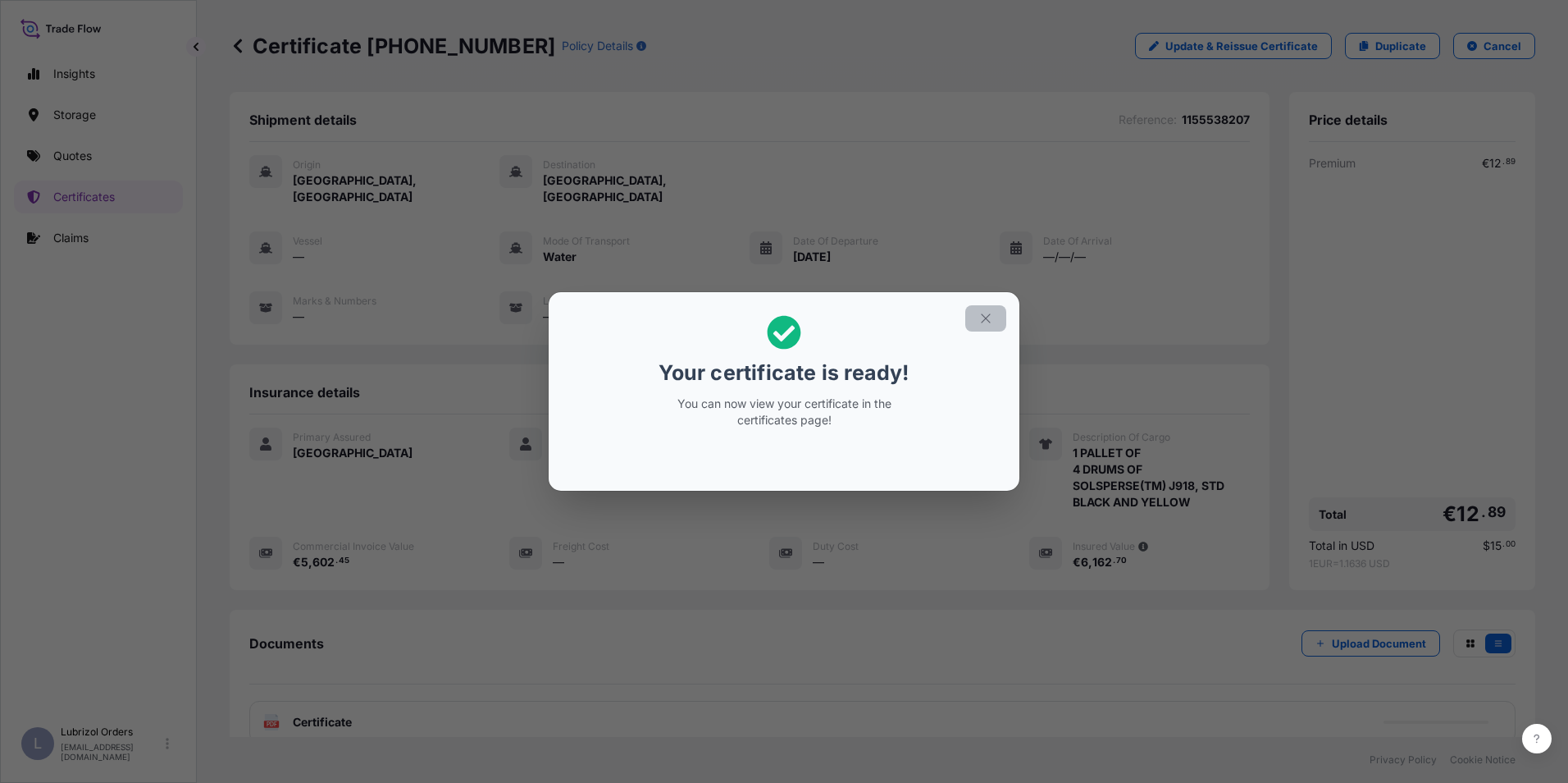
click at [995, 314] on button "button" at bounding box center [986, 318] width 41 height 26
